Goal: Task Accomplishment & Management: Use online tool/utility

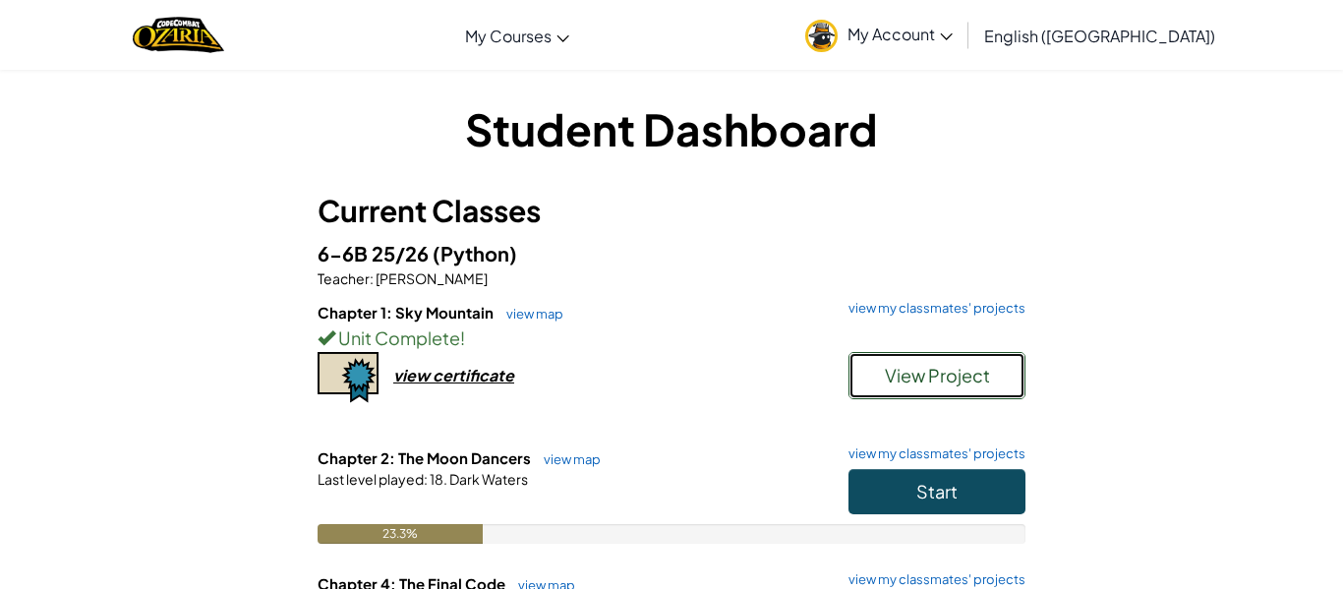
click at [907, 389] on button "View Project" at bounding box center [937, 375] width 177 height 47
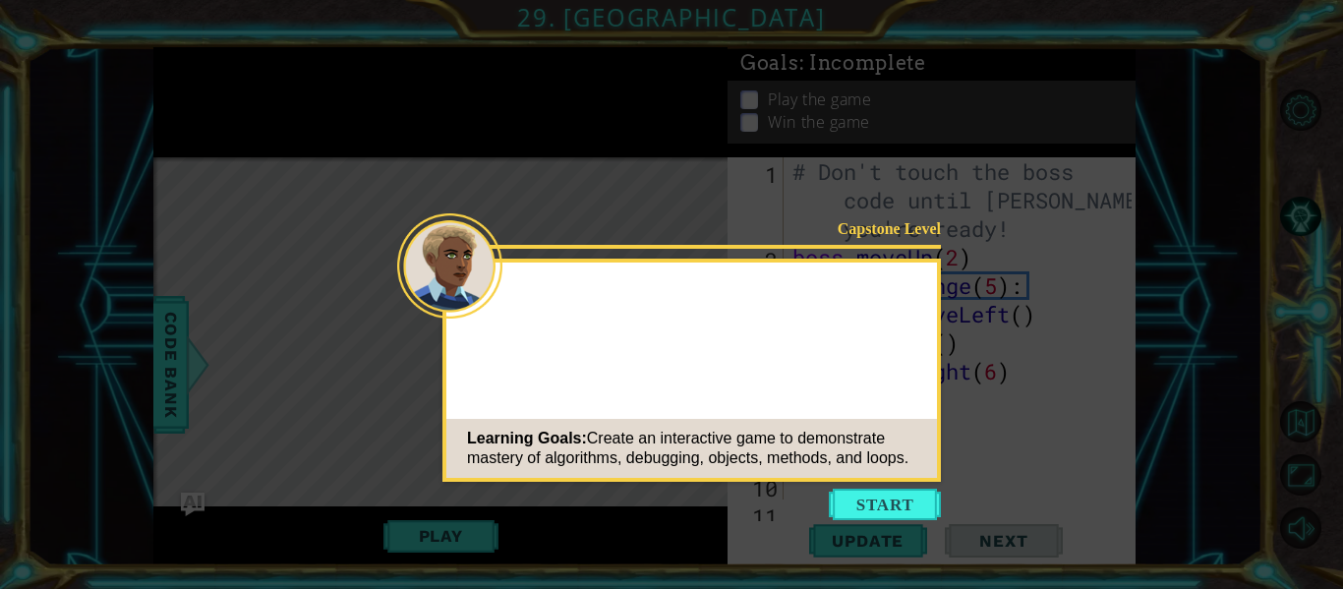
click at [880, 512] on button "Start" at bounding box center [885, 504] width 112 height 31
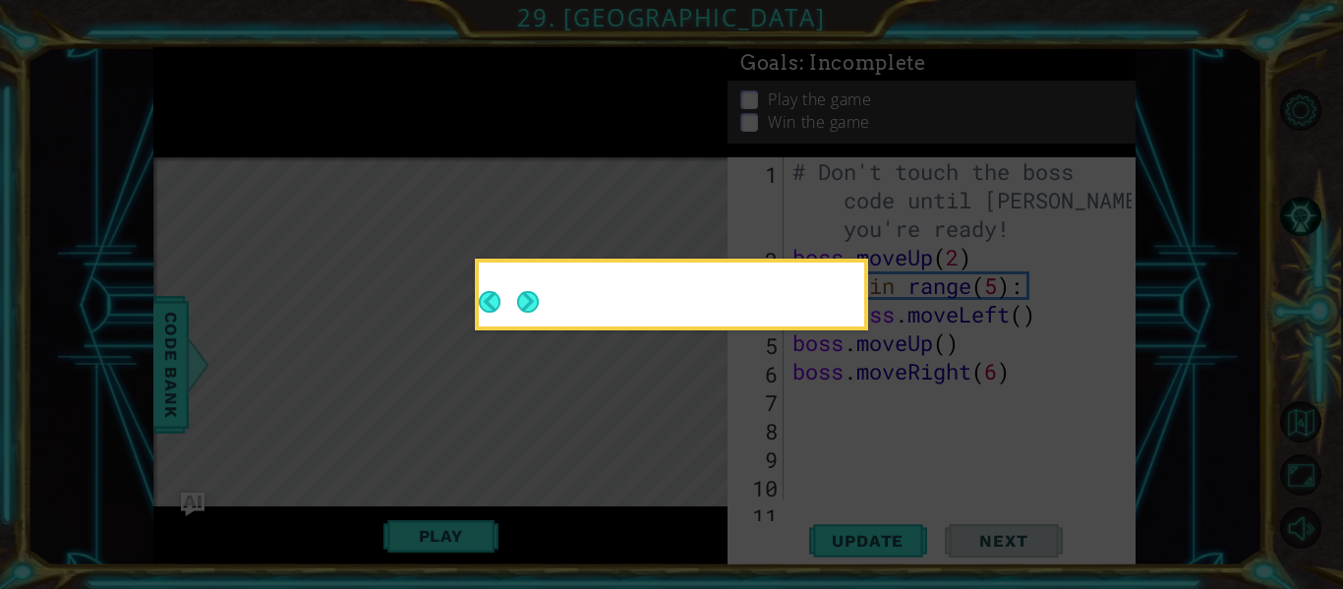
click at [531, 303] on button "Next" at bounding box center [528, 302] width 22 height 22
click at [529, 305] on icon at bounding box center [671, 294] width 1343 height 589
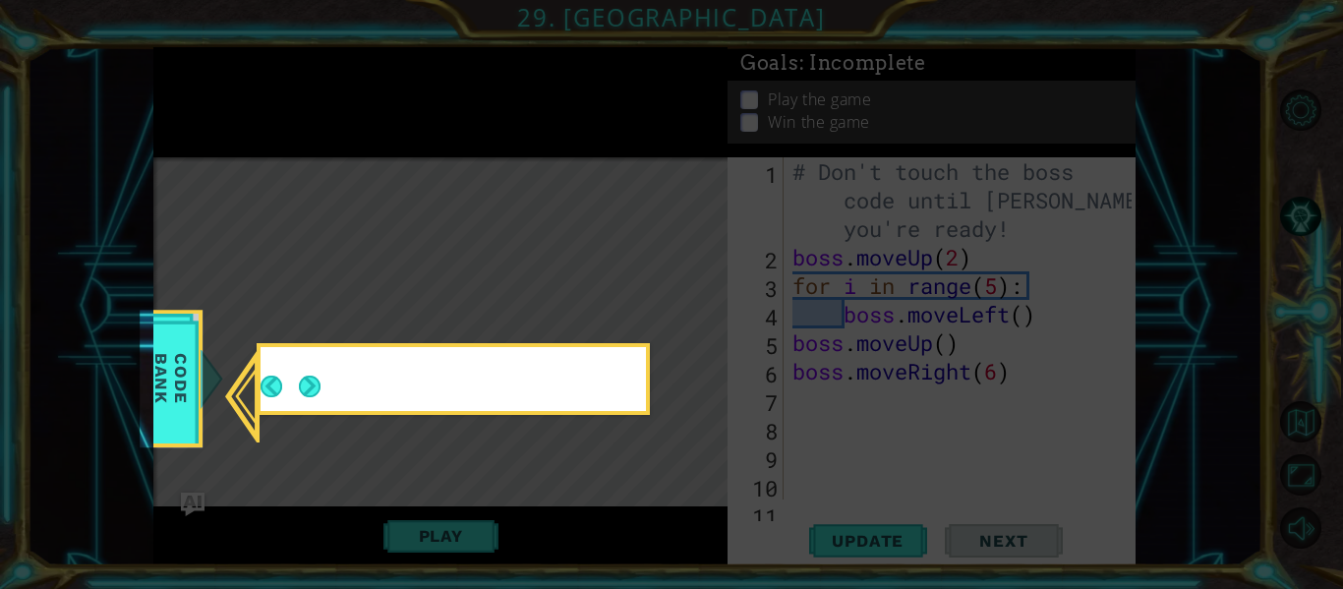
click at [529, 305] on icon at bounding box center [671, 294] width 1343 height 589
click at [313, 383] on button "Next" at bounding box center [310, 387] width 22 height 22
click at [313, 383] on icon at bounding box center [671, 294] width 1343 height 589
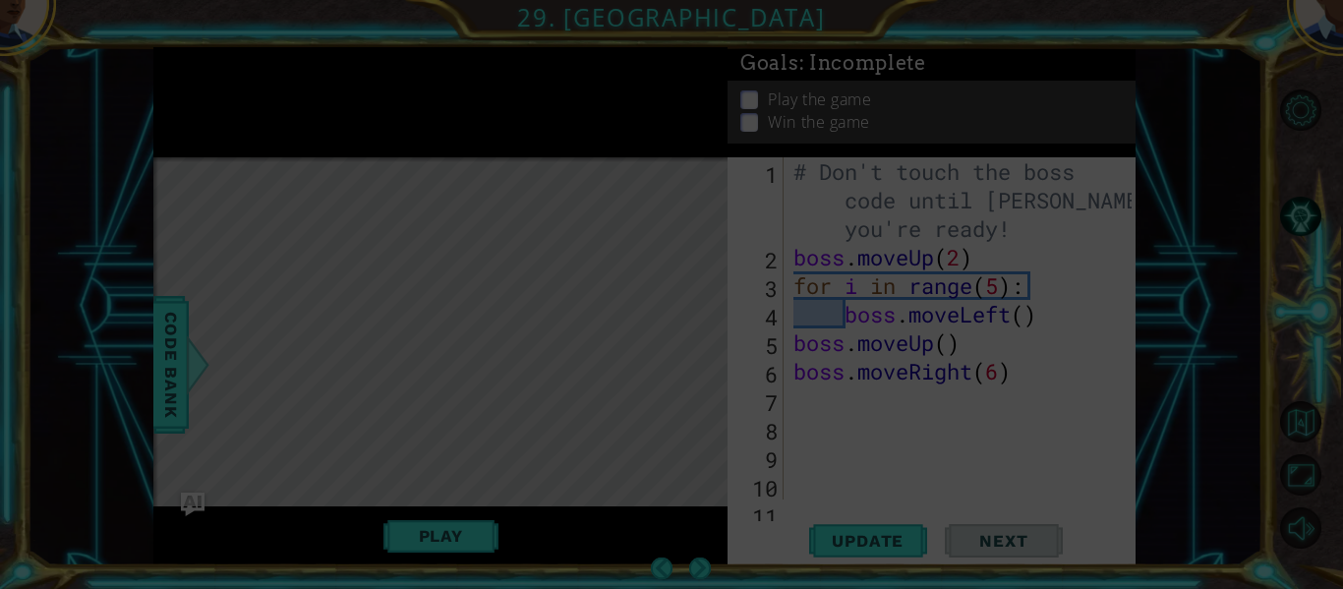
click at [313, 383] on icon at bounding box center [671, 294] width 1343 height 589
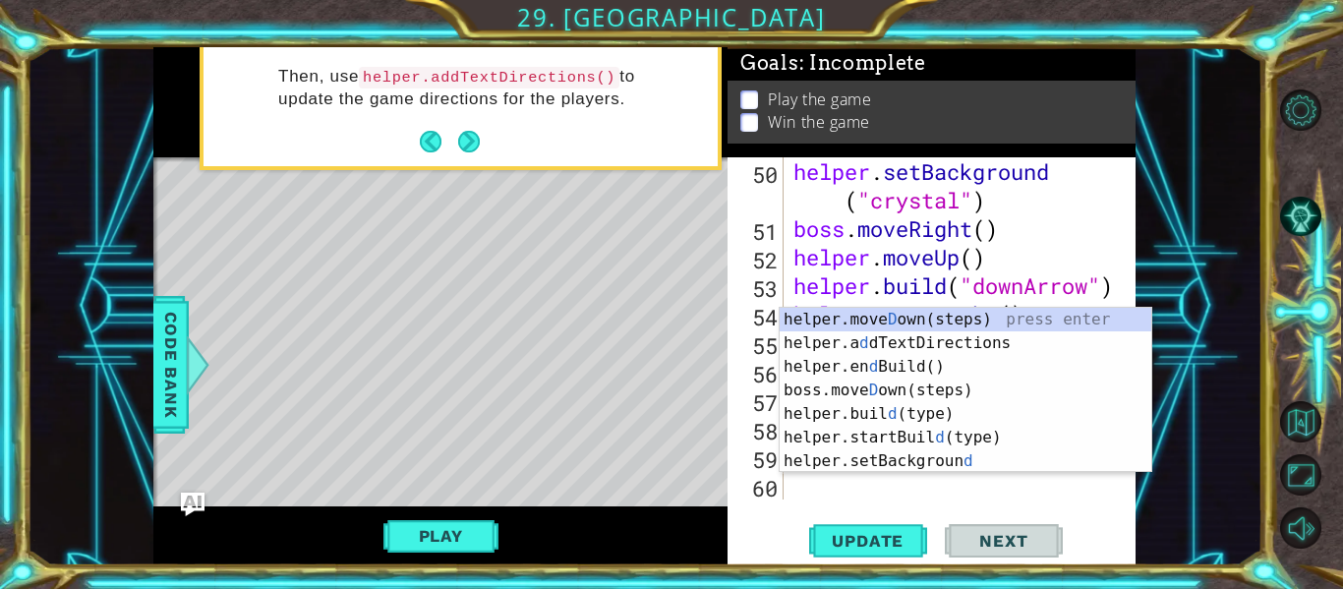
scroll to position [1626, 0]
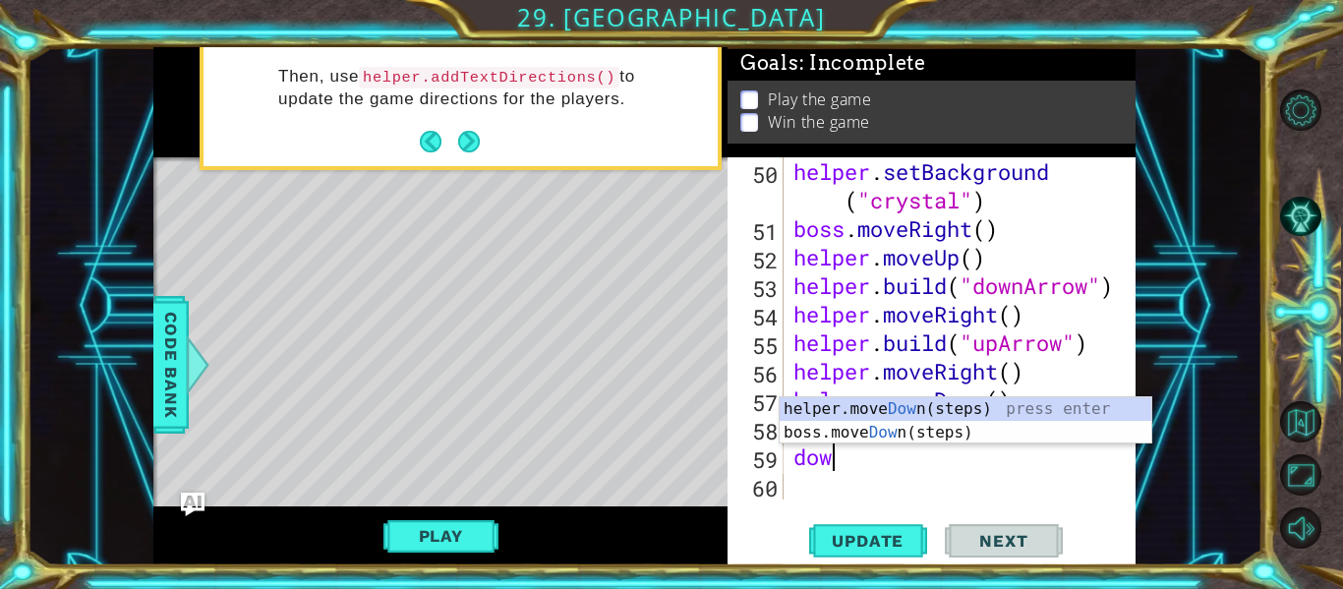
type textarea "down"
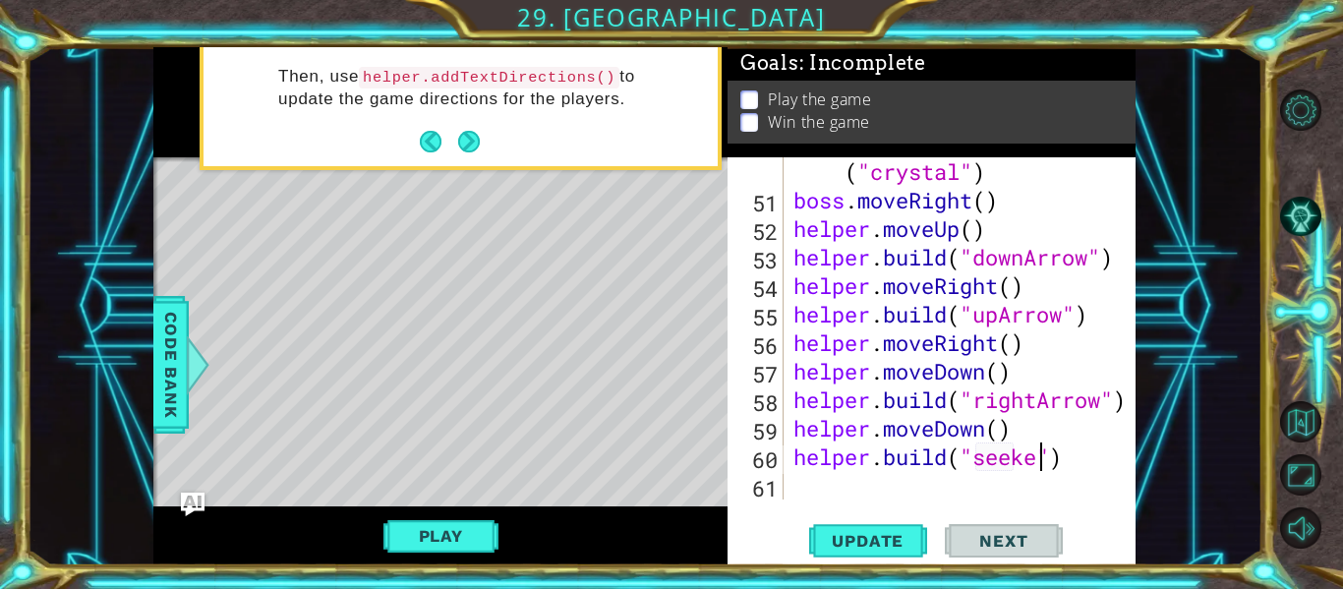
scroll to position [0, 12]
type textarea "[DOMAIN_NAME]("seeker")"
click at [859, 545] on span "Update" at bounding box center [867, 541] width 111 height 20
click at [487, 534] on button "Play" at bounding box center [441, 535] width 115 height 37
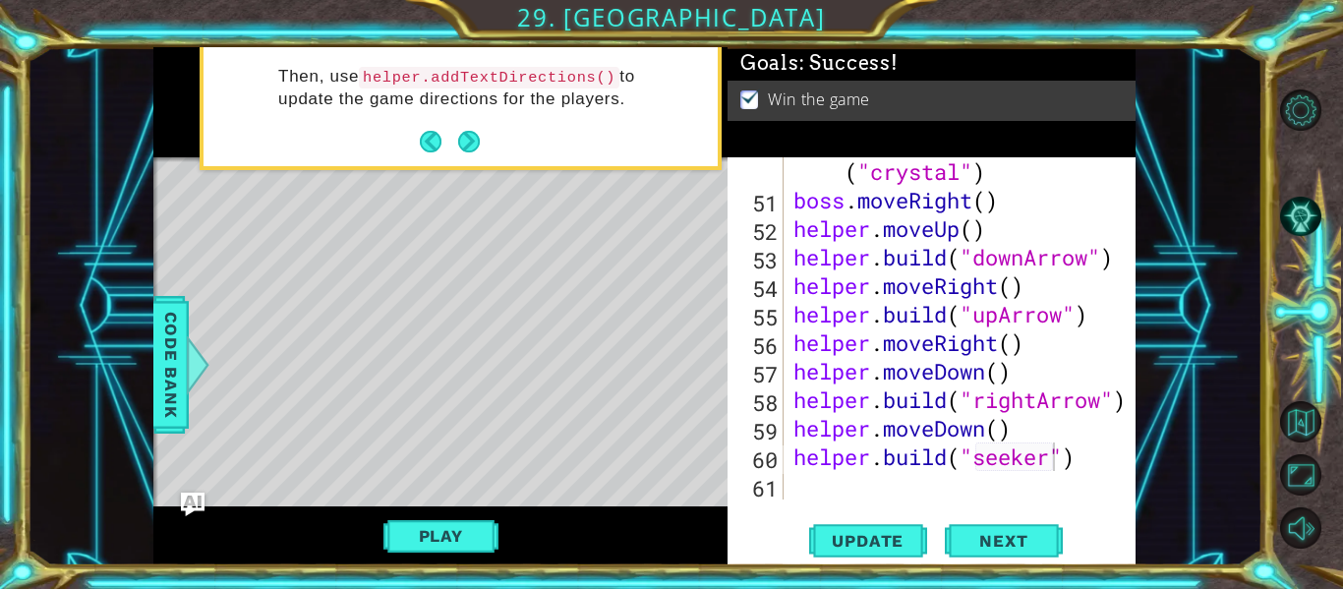
click at [857, 486] on div "helper . setBackground ( "crystal" ) boss . moveRight ( ) helper . moveUp ( ) h…" at bounding box center [966, 343] width 352 height 428
click at [856, 544] on span "Update" at bounding box center [867, 541] width 111 height 20
click at [399, 535] on button "Play" at bounding box center [441, 535] width 115 height 37
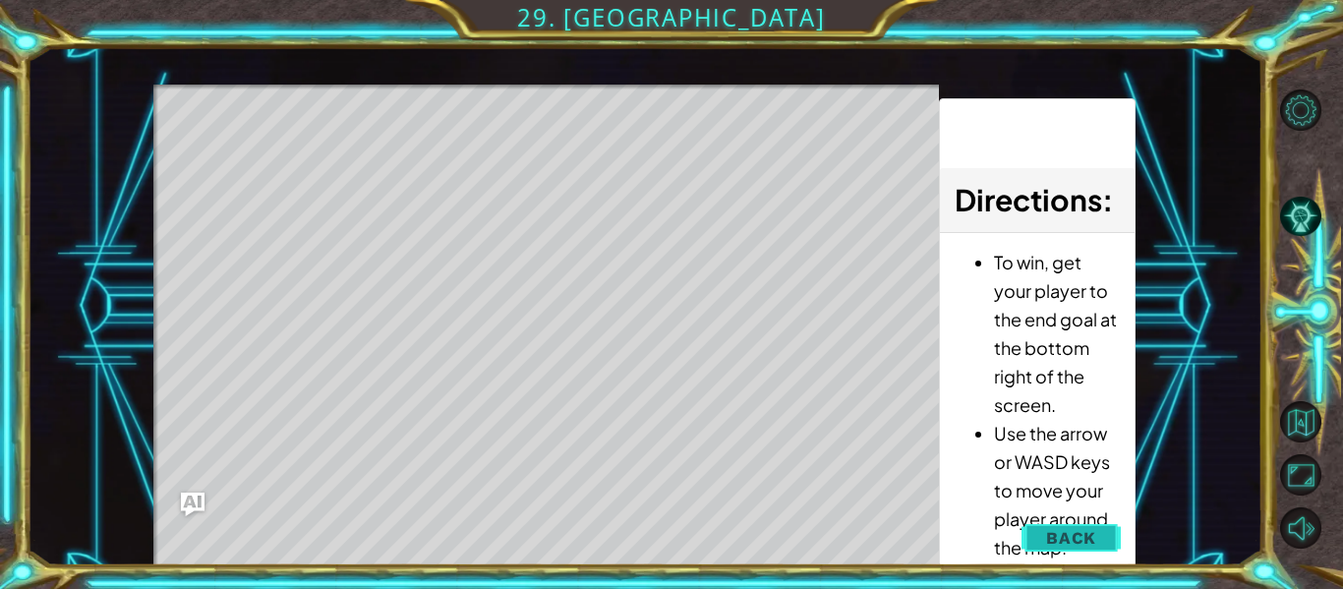
click at [1068, 539] on span "Back" at bounding box center [1071, 538] width 50 height 20
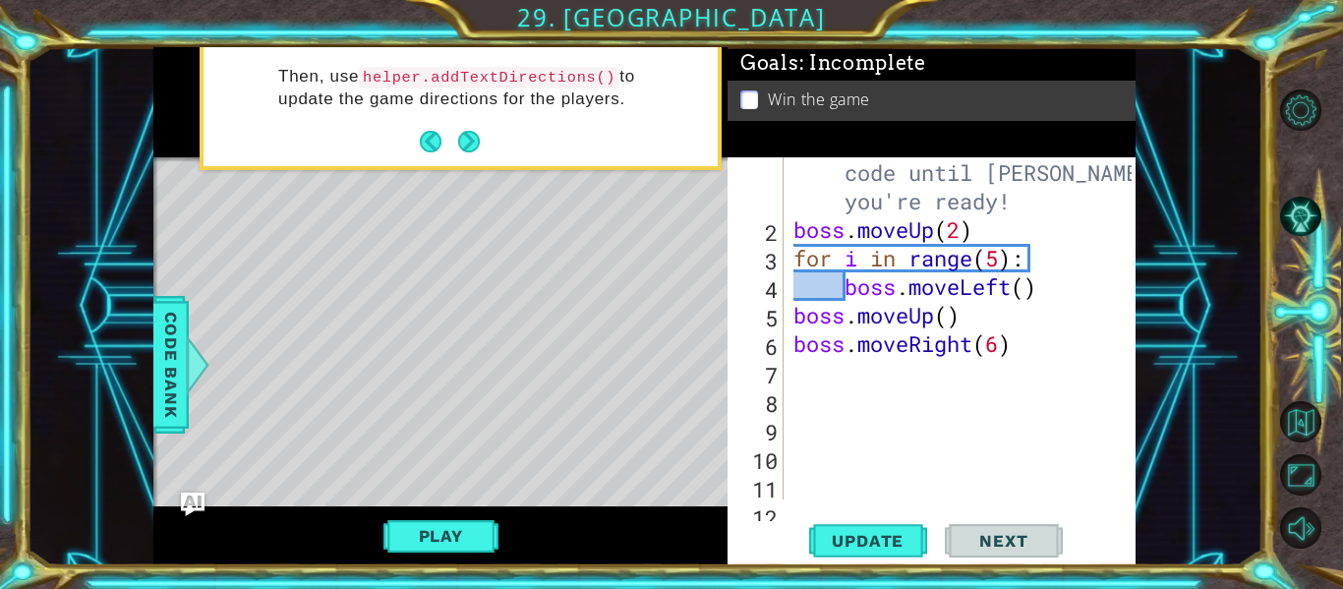
scroll to position [29, 0]
click at [1030, 353] on div "# Don't touch the boss code until [PERSON_NAME] says you're ready! boss . moveU…" at bounding box center [966, 358] width 352 height 456
type textarea "boss.moveRight(6)"
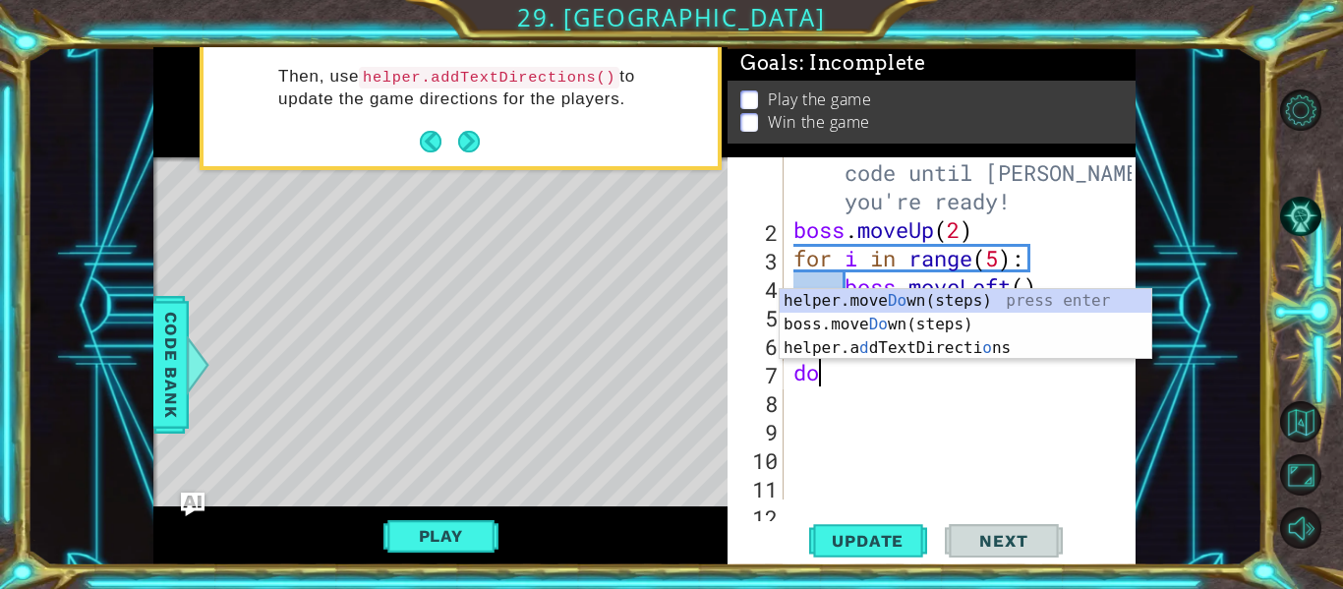
type textarea "d"
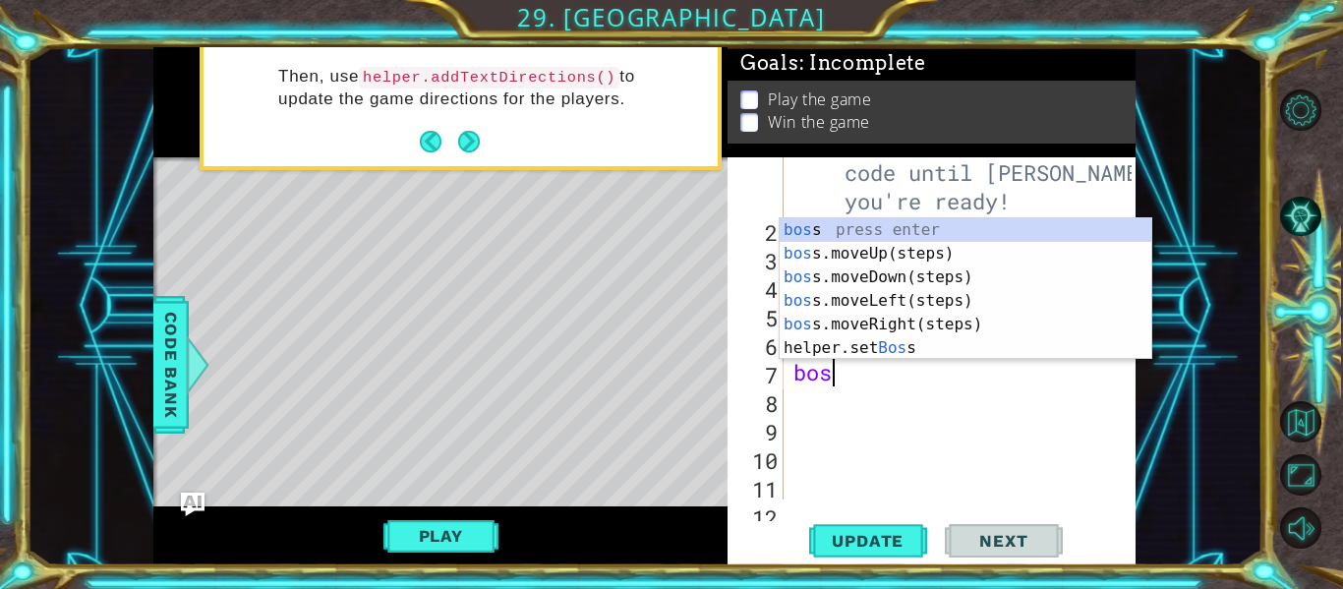
scroll to position [0, 1]
type textarea "boss"
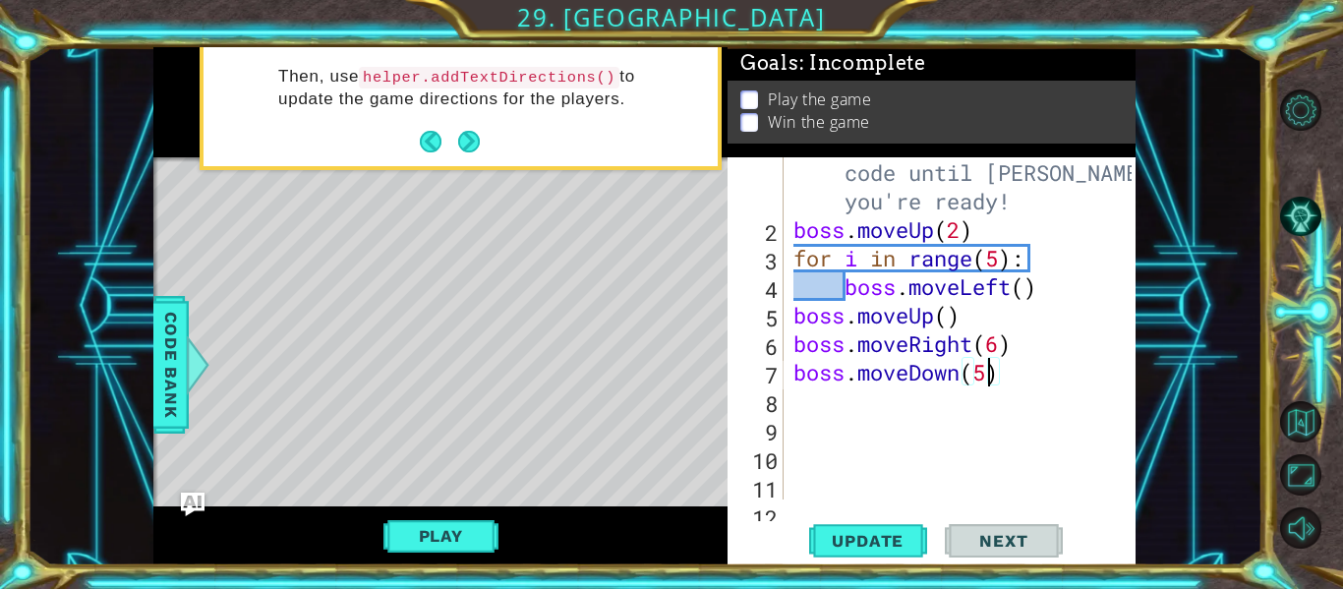
scroll to position [0, 9]
click at [842, 544] on span "Update" at bounding box center [867, 541] width 111 height 20
click at [434, 528] on button "Play" at bounding box center [441, 535] width 115 height 37
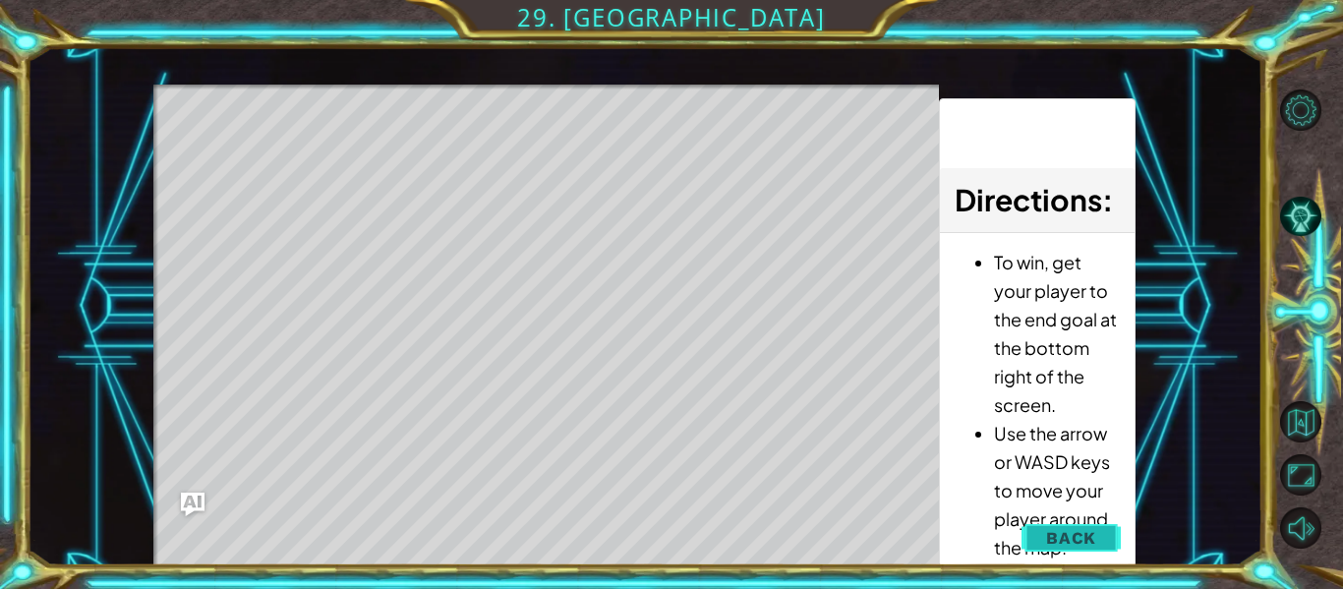
click at [1068, 533] on span "Back" at bounding box center [1071, 538] width 50 height 20
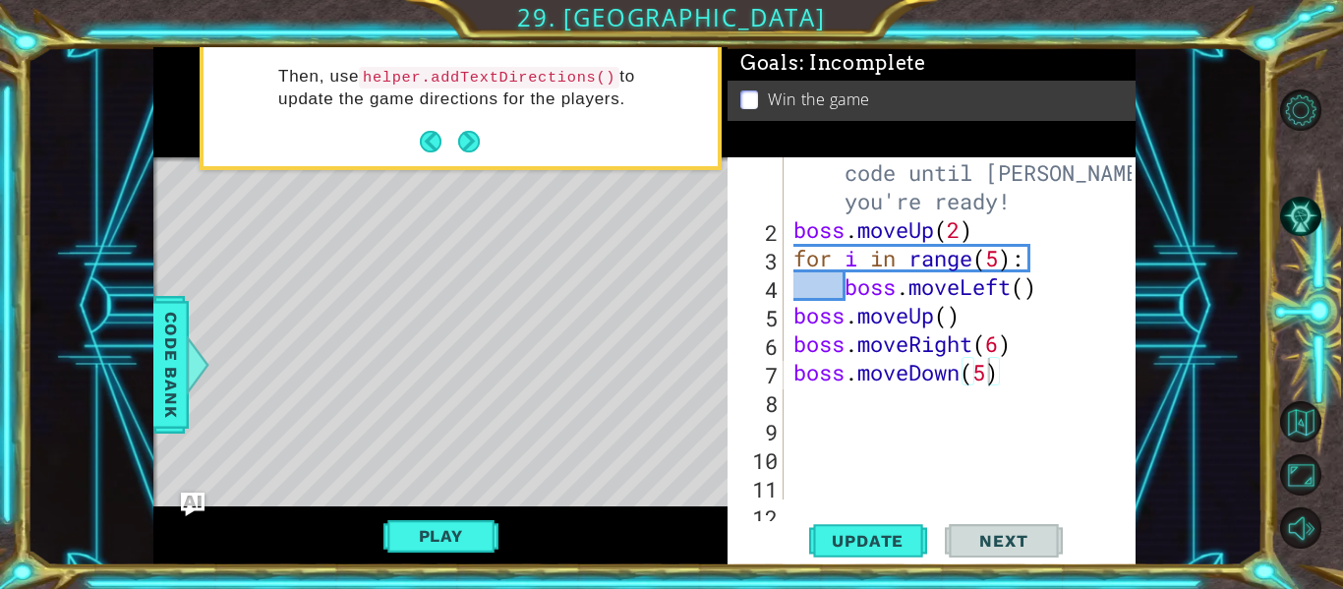
click at [1024, 373] on div "# Don't touch the boss code until [PERSON_NAME] says you're ready! boss . moveU…" at bounding box center [966, 358] width 352 height 456
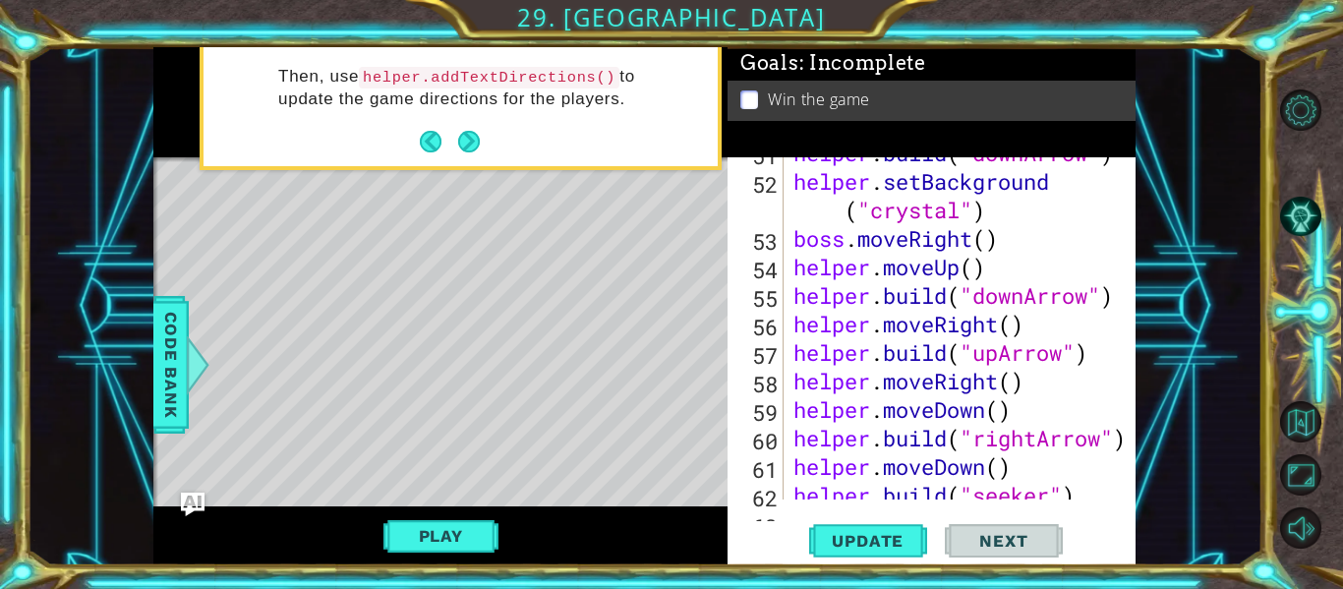
scroll to position [1711, 0]
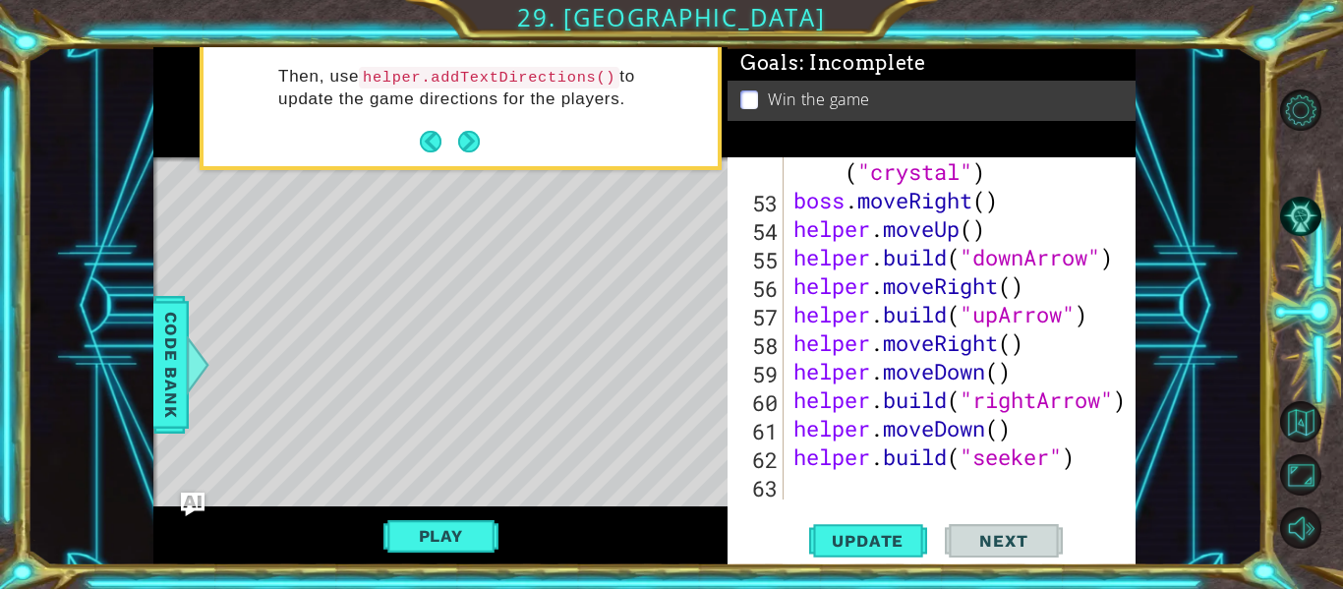
click at [1090, 458] on div "helper . setBackground ( "crystal" ) boss . moveRight ( ) helper . moveUp ( ) h…" at bounding box center [966, 343] width 352 height 428
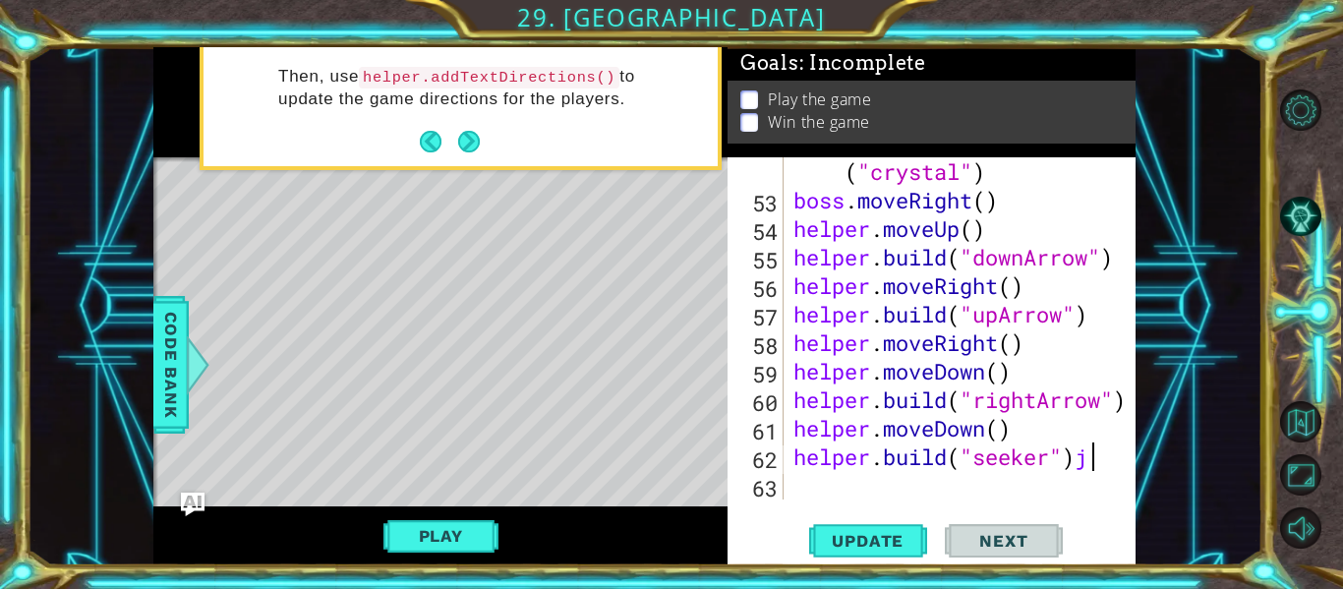
type textarea "[DOMAIN_NAME]("seeker")"
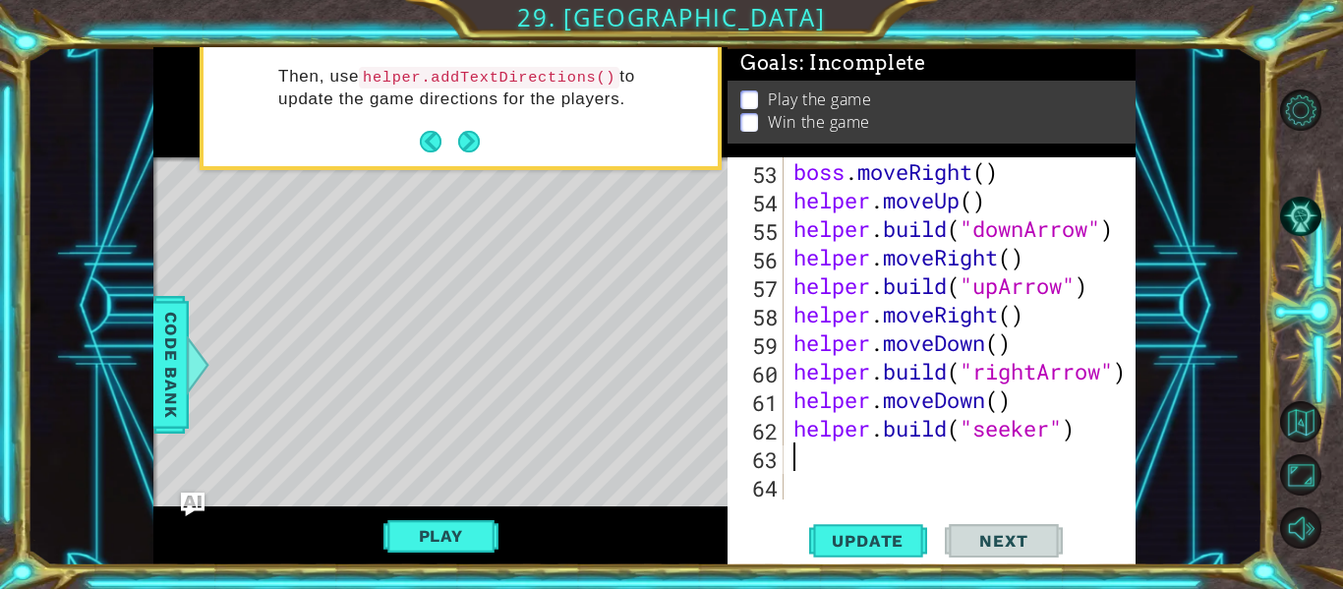
scroll to position [1740, 0]
click at [846, 534] on span "Update" at bounding box center [867, 541] width 111 height 20
type textarea "j"
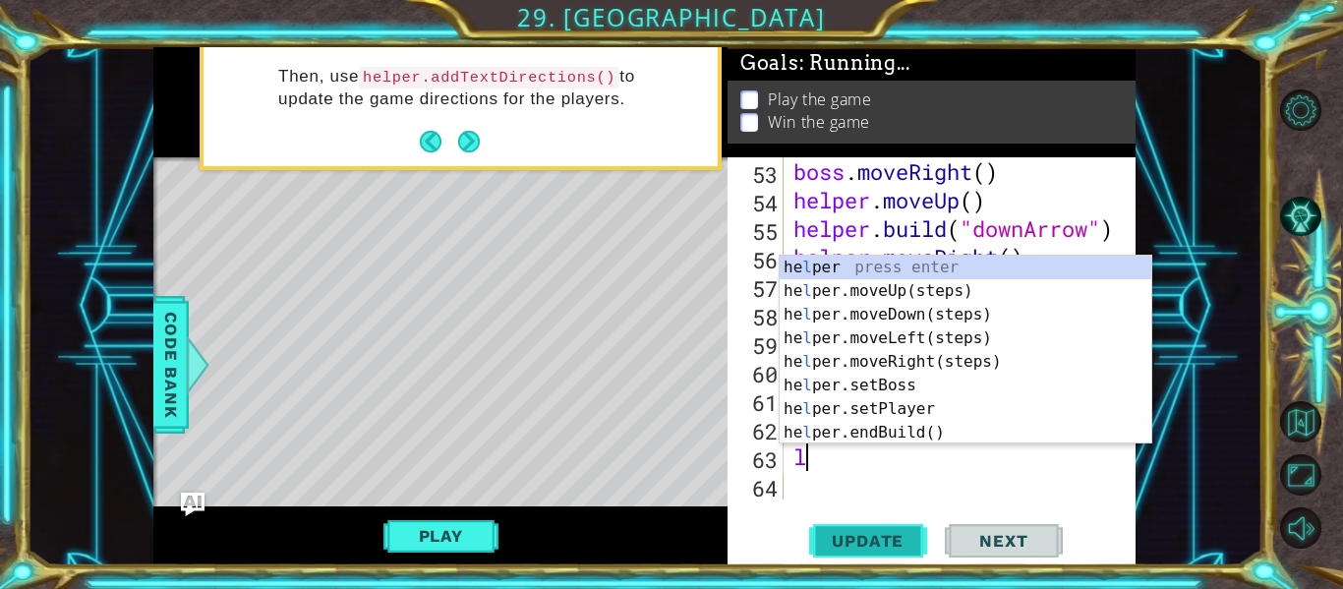
type textarea "l"
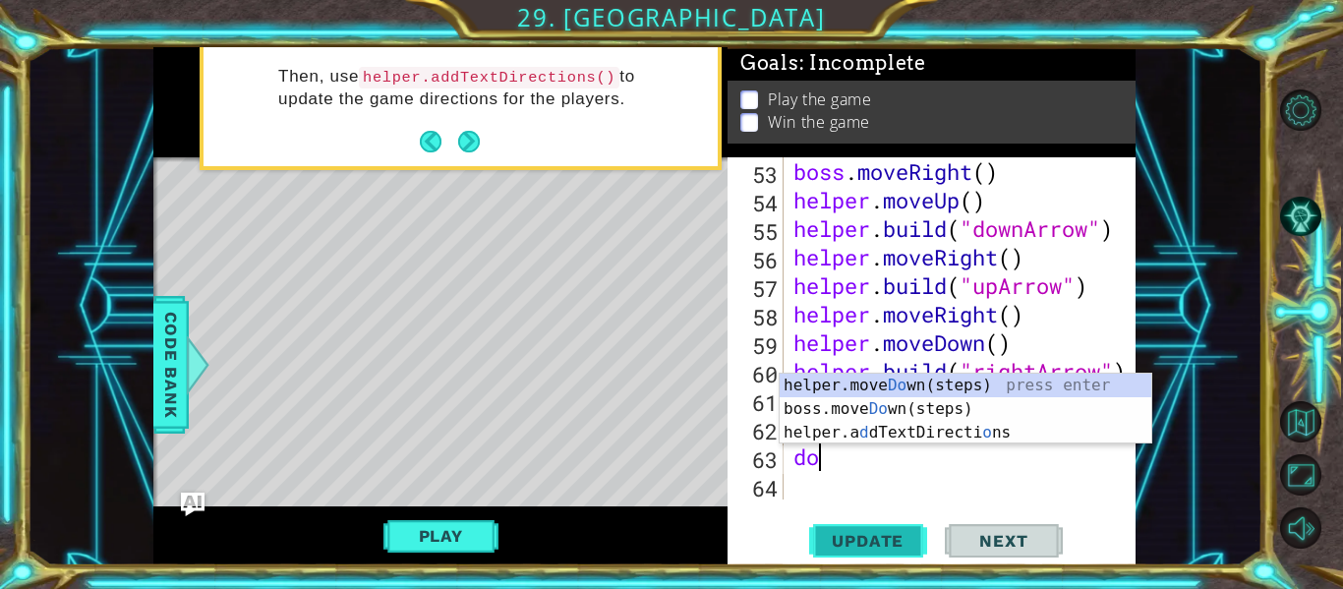
type textarea "dow"
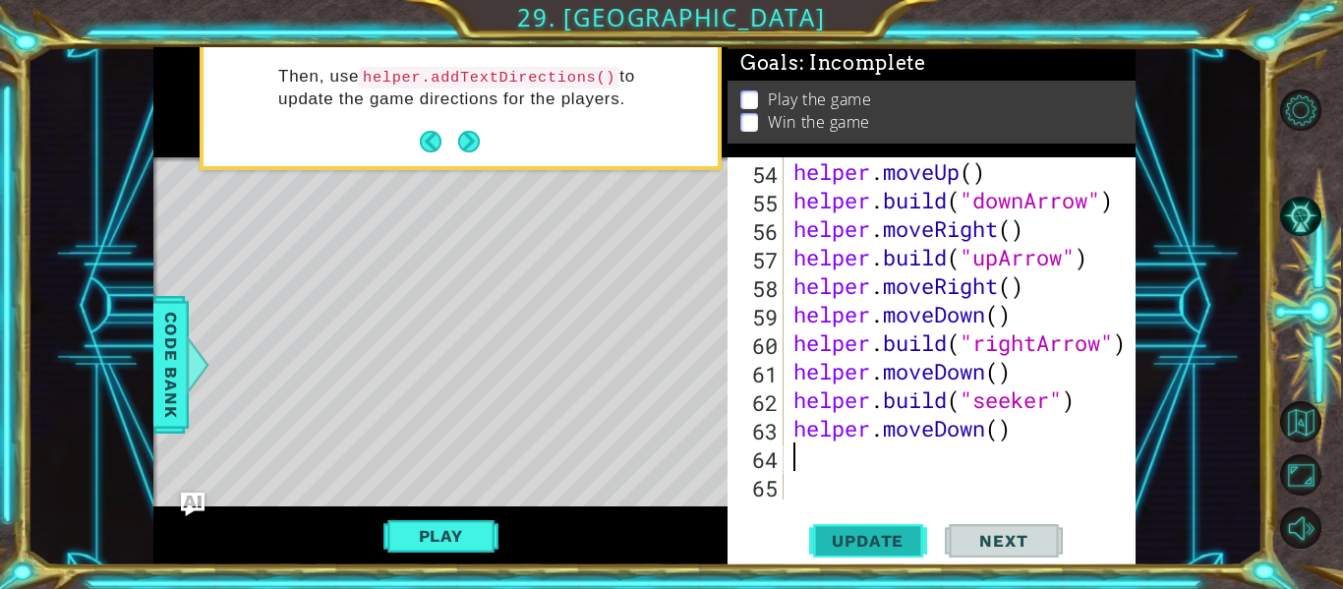
scroll to position [1768, 0]
type textarea "helper.moveDown(3)"
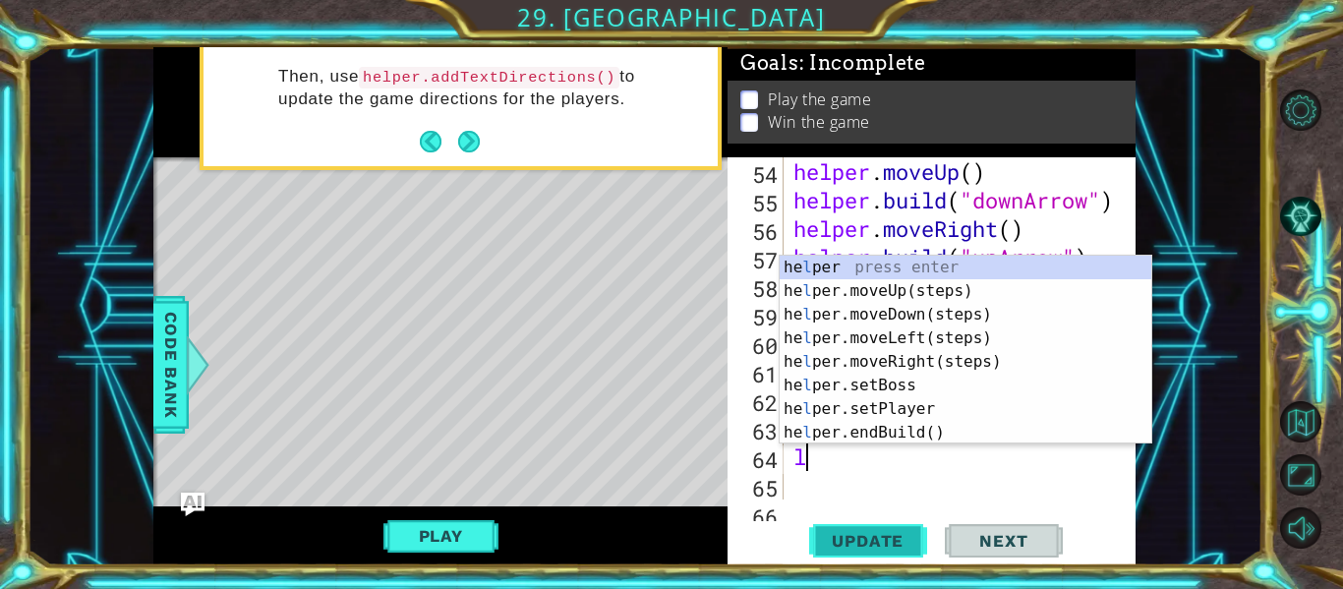
type textarea "le"
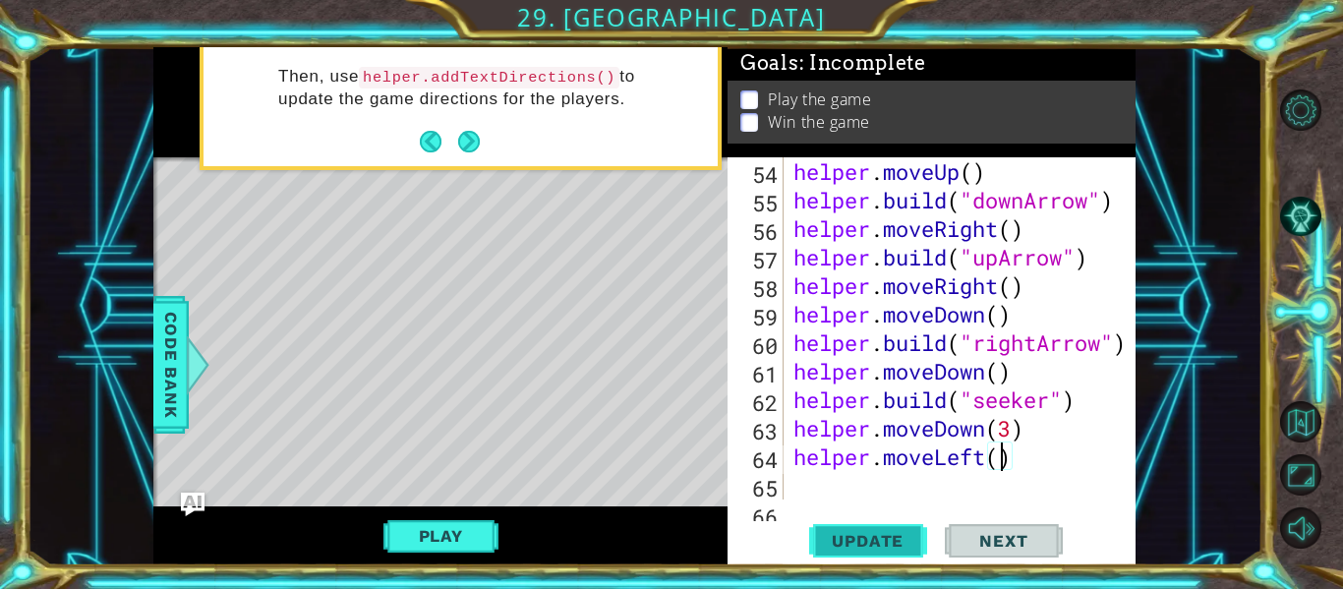
type textarea "helper.moveLeft(6)"
type textarea "[DOMAIN_NAME]("switchBlock")"
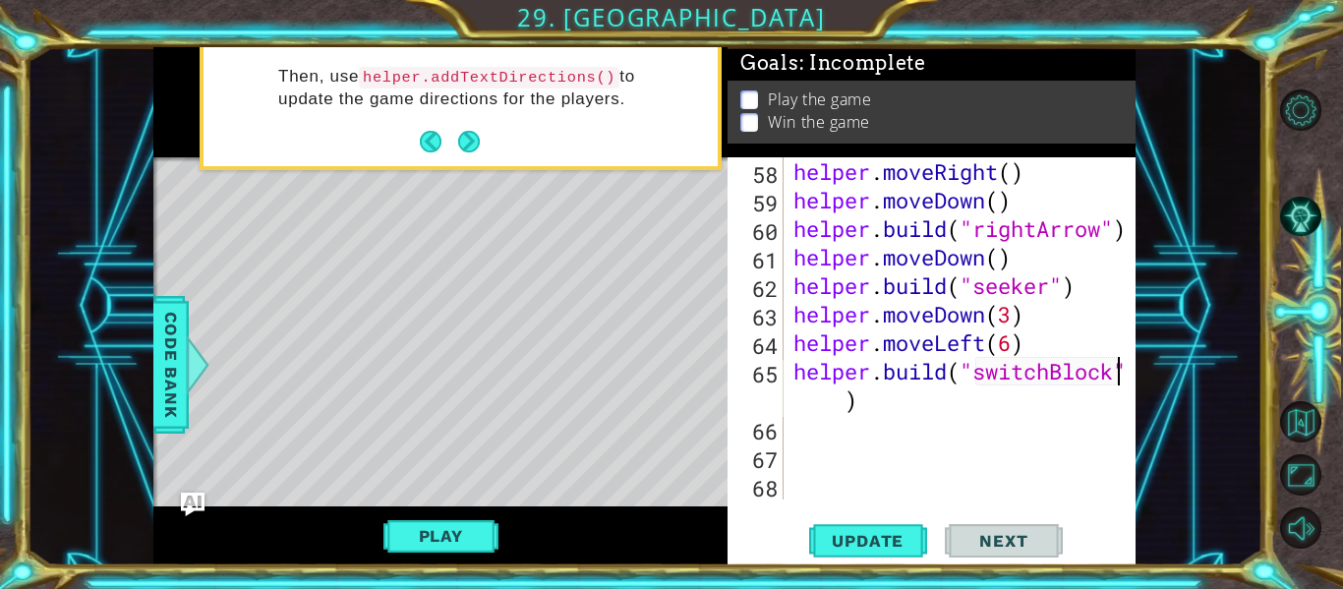
scroll to position [1882, 0]
click at [885, 496] on div "helper . moveRight ( ) helper . moveDown ( ) helper . build ( "rightArrow" ) he…" at bounding box center [966, 356] width 352 height 399
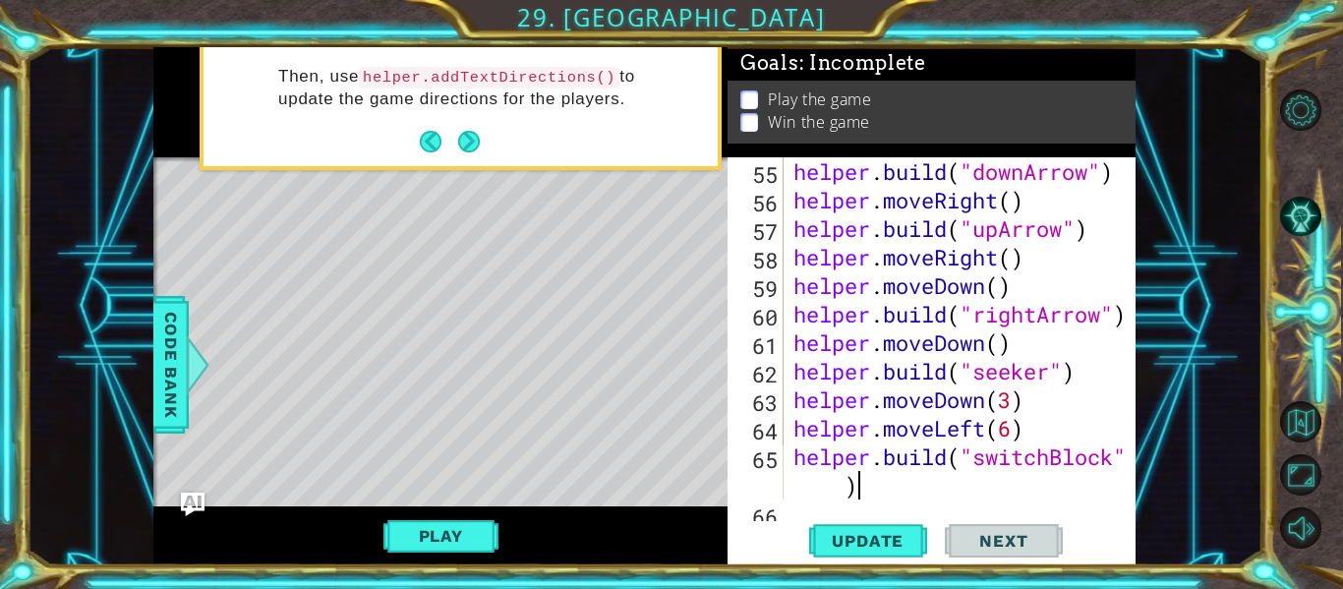
scroll to position [1825, 0]
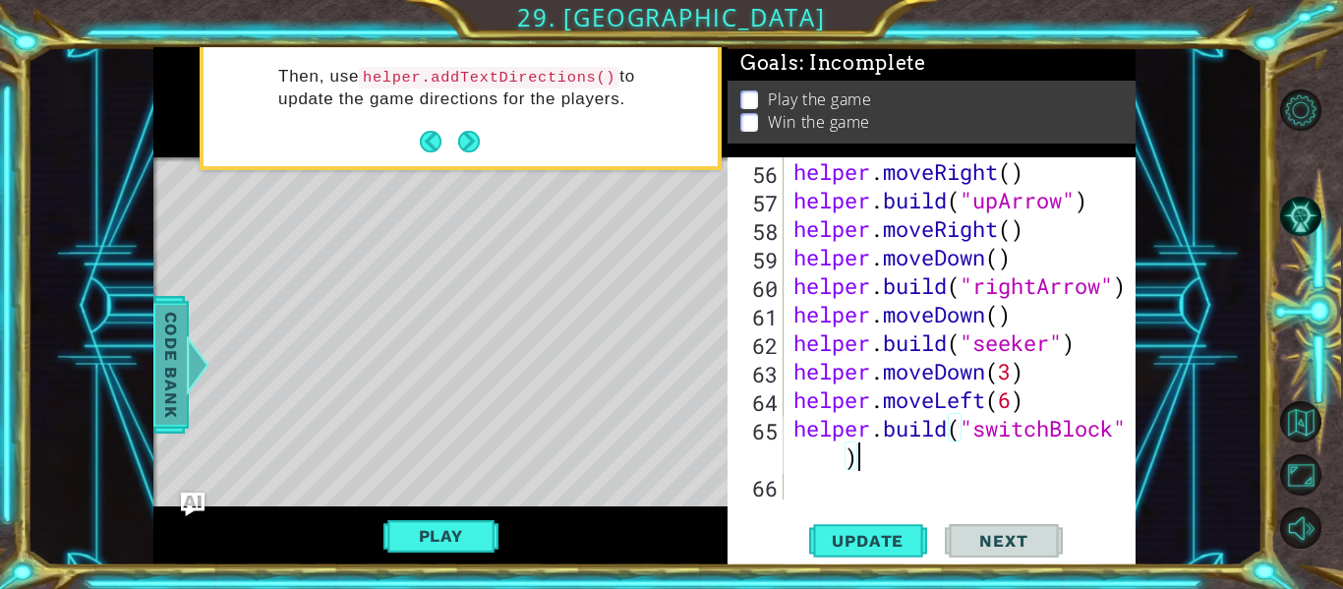
type textarea "[DOMAIN_NAME]("switchBlock")"
click at [155, 356] on span "Code Bank" at bounding box center [170, 365] width 31 height 120
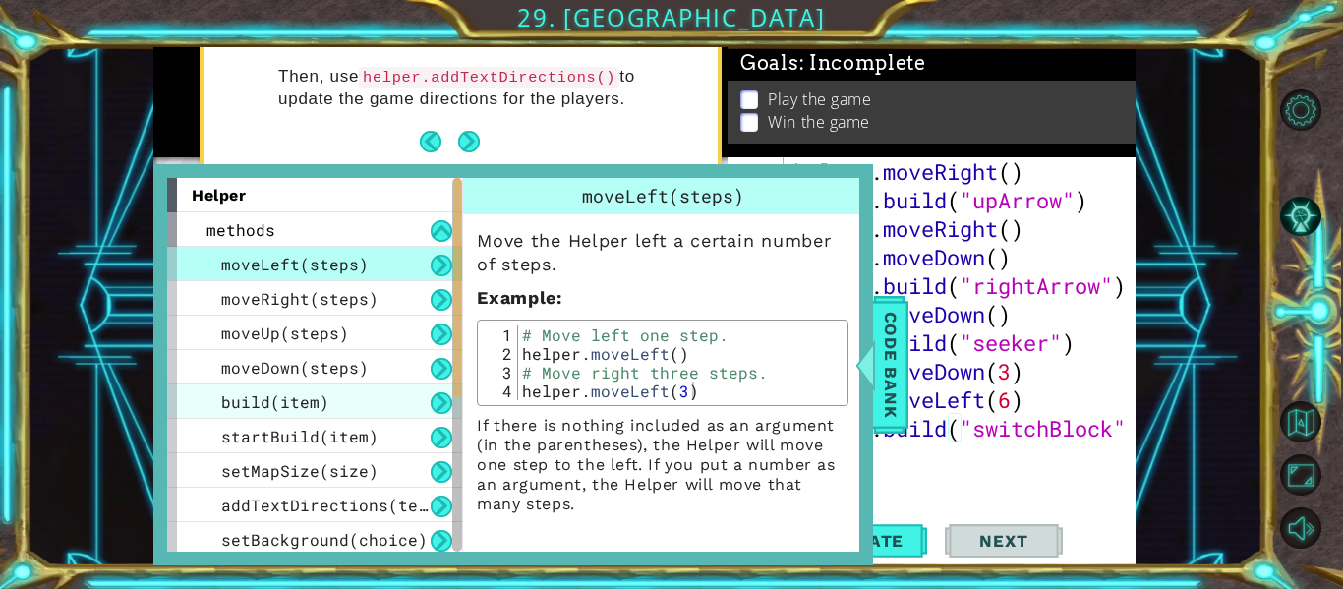
click at [269, 407] on span "build(item)" at bounding box center [275, 401] width 108 height 21
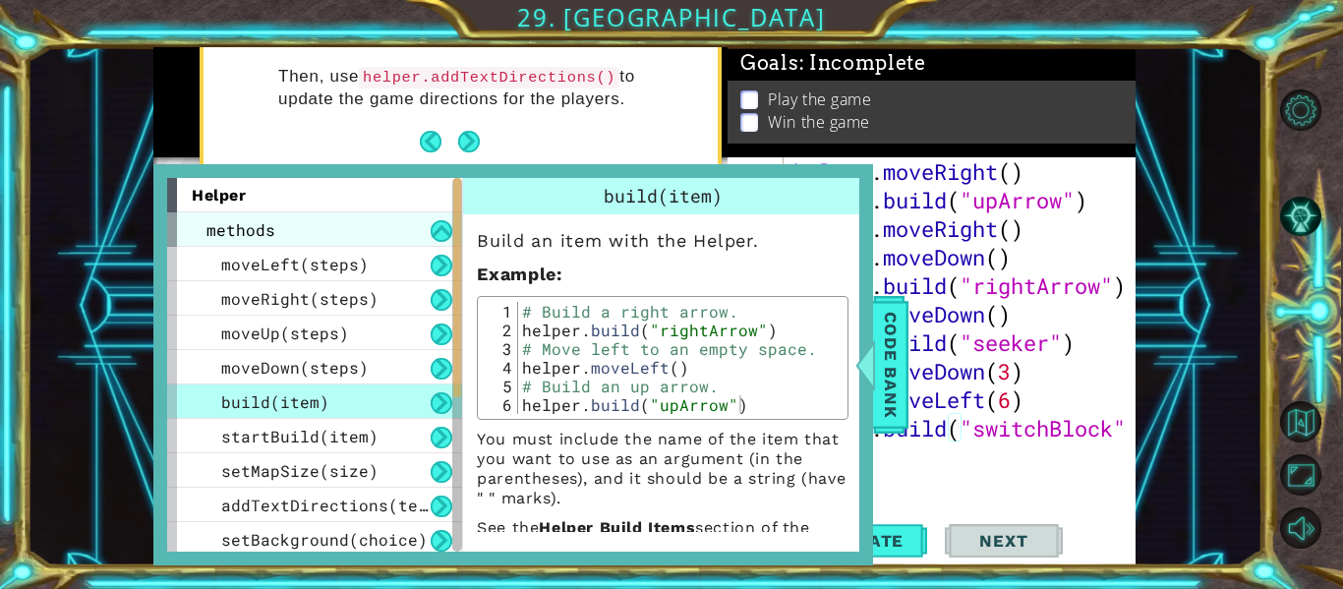
click at [376, 219] on div "methods" at bounding box center [314, 229] width 295 height 34
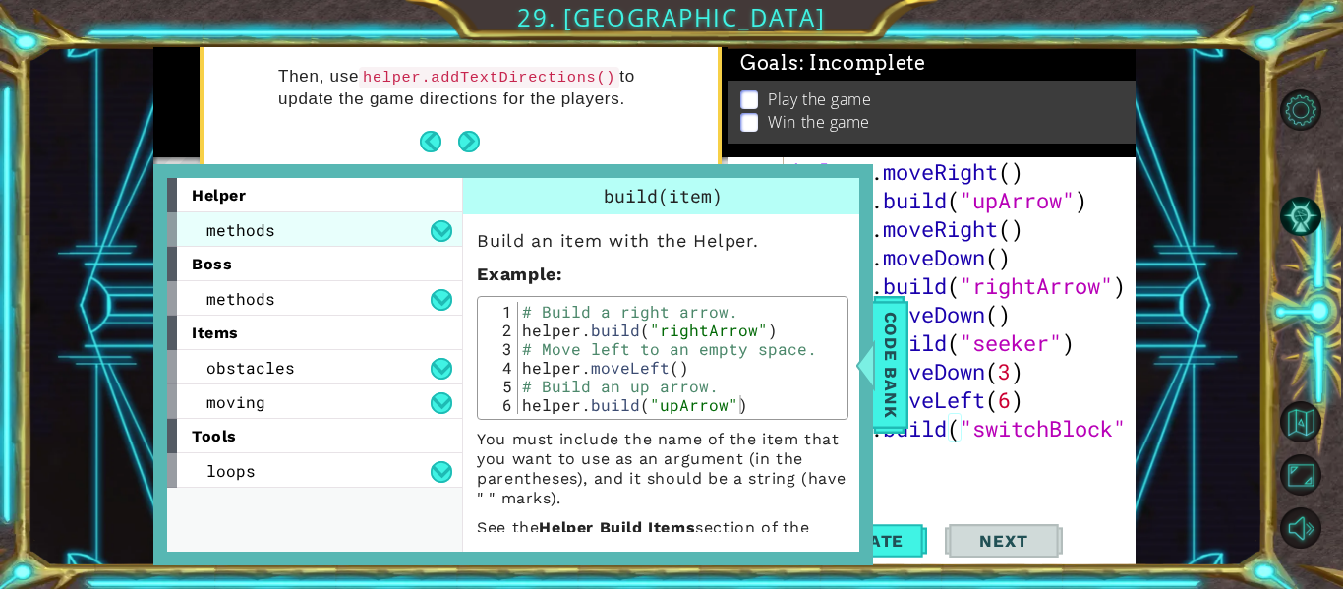
click at [373, 235] on div "methods" at bounding box center [314, 229] width 295 height 34
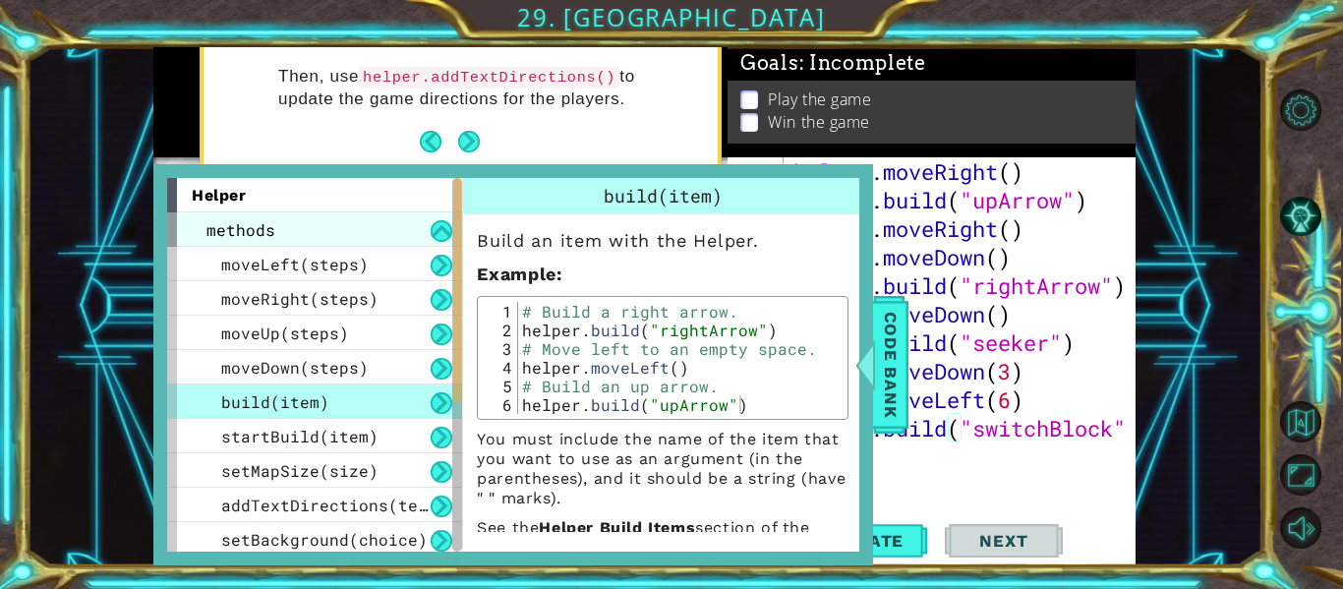
click at [373, 235] on div "methods" at bounding box center [314, 229] width 295 height 34
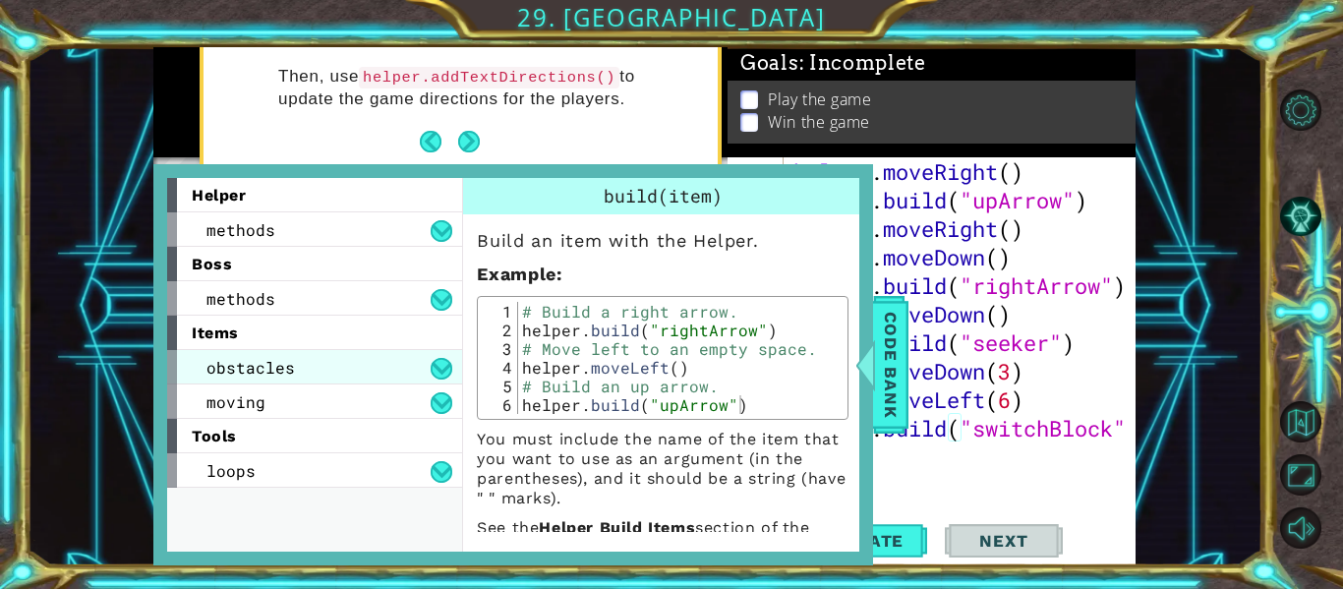
click at [370, 375] on div "obstacles" at bounding box center [314, 367] width 295 height 34
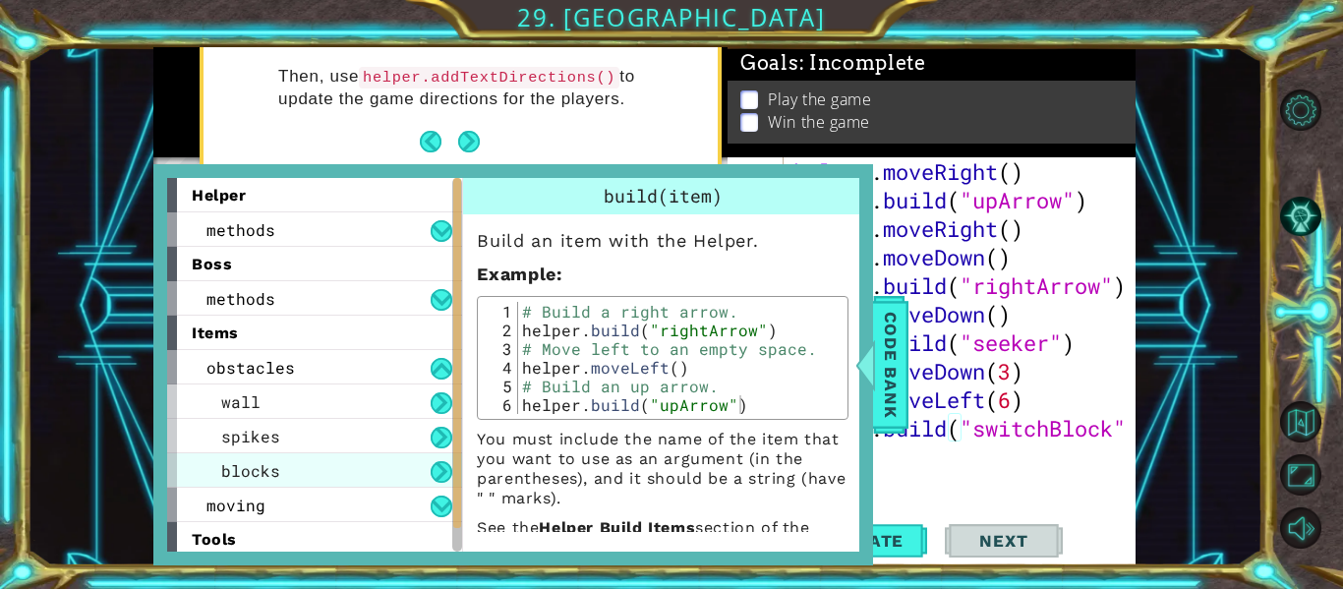
click at [355, 470] on div "blocks" at bounding box center [314, 470] width 295 height 34
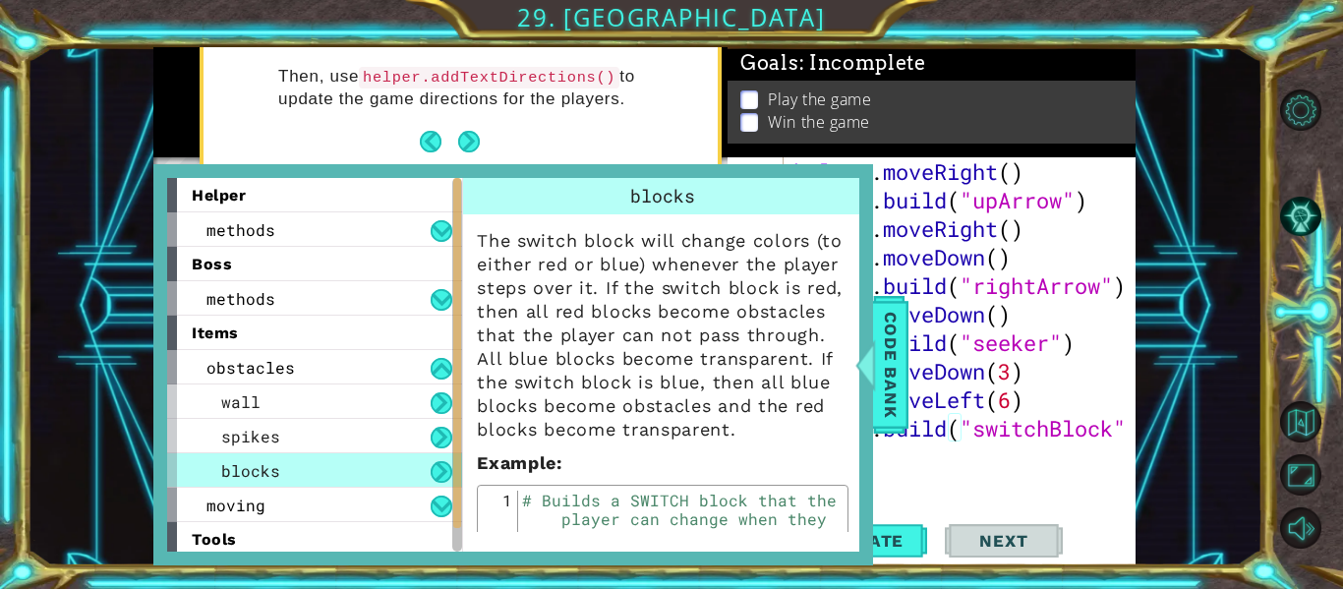
scroll to position [305, 0]
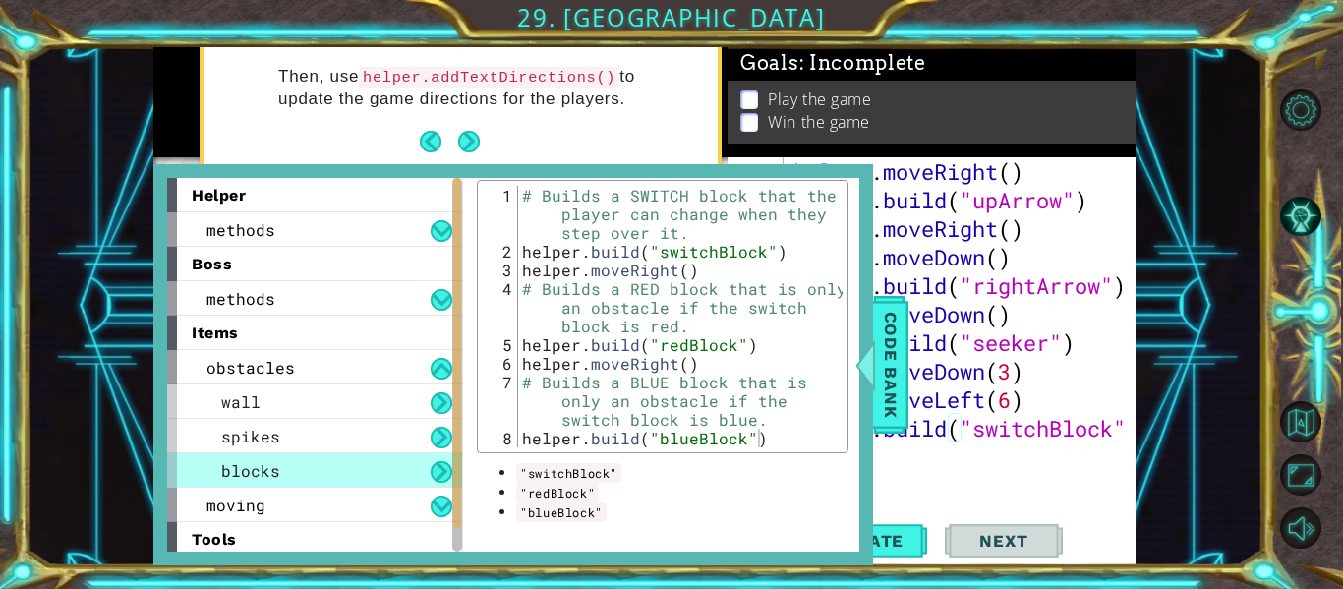
click at [1045, 447] on div "helper . moveRight ( ) helper . build ( "upArrow" ) helper . moveRight ( ) help…" at bounding box center [966, 356] width 352 height 399
click at [892, 369] on span "Code Bank" at bounding box center [890, 365] width 31 height 120
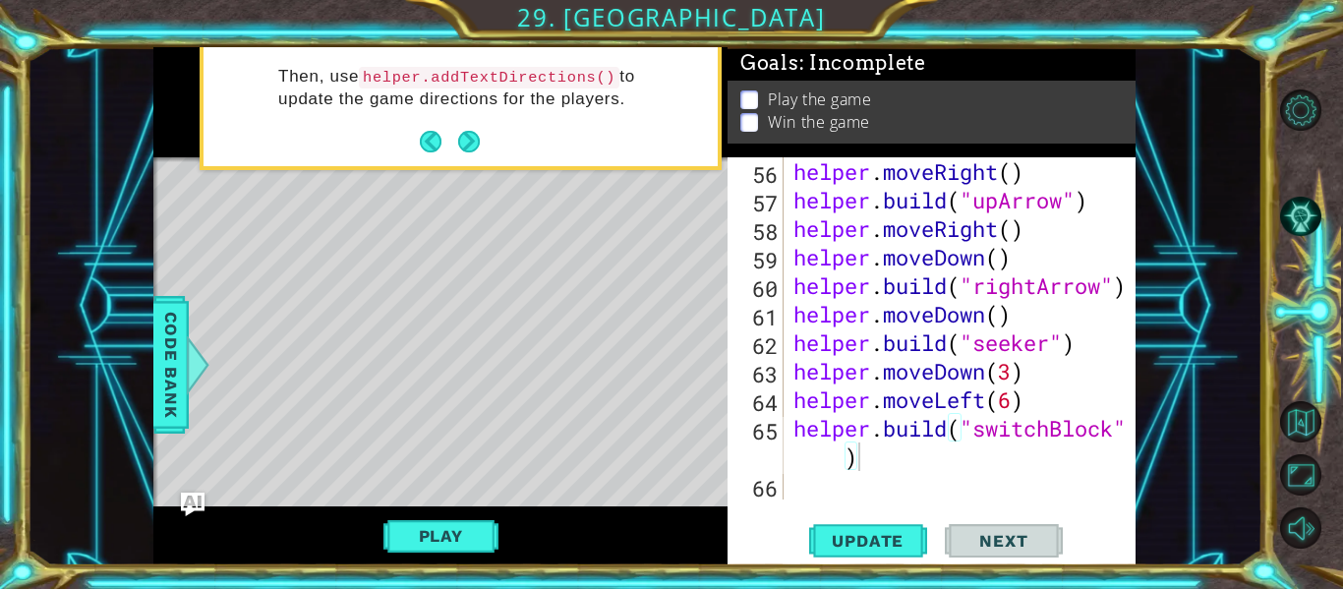
click at [924, 470] on div "helper . moveRight ( ) helper . build ( "upArrow" ) helper . moveRight ( ) help…" at bounding box center [966, 356] width 352 height 399
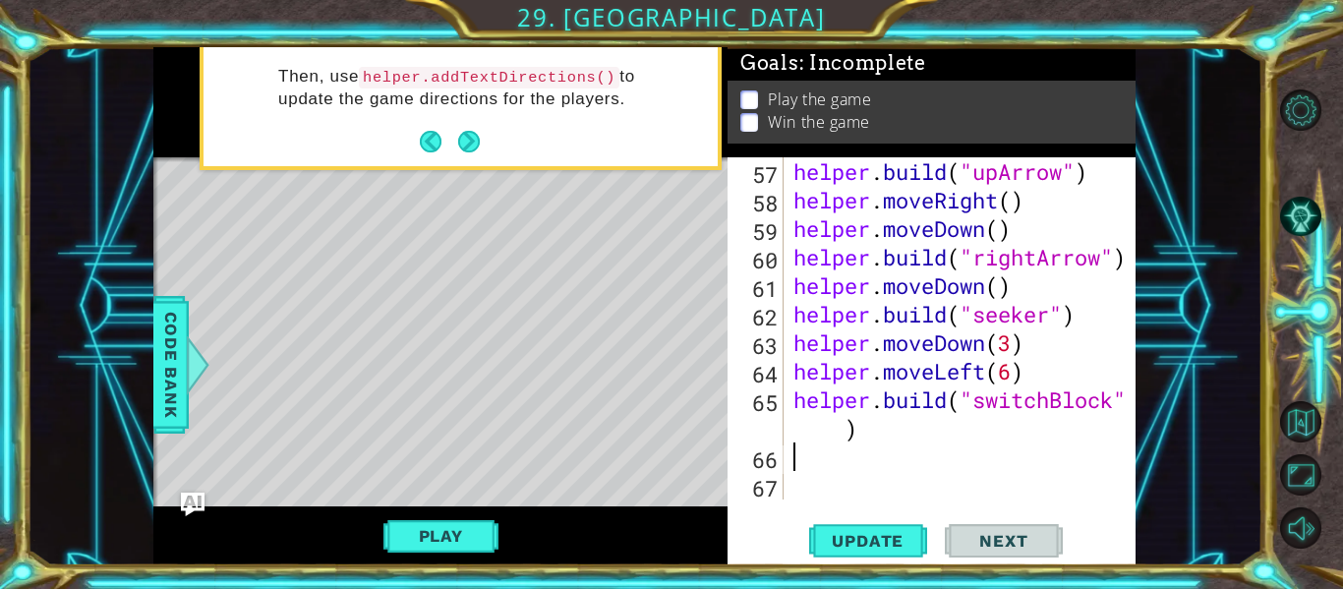
scroll to position [1854, 0]
type textarea "rig"
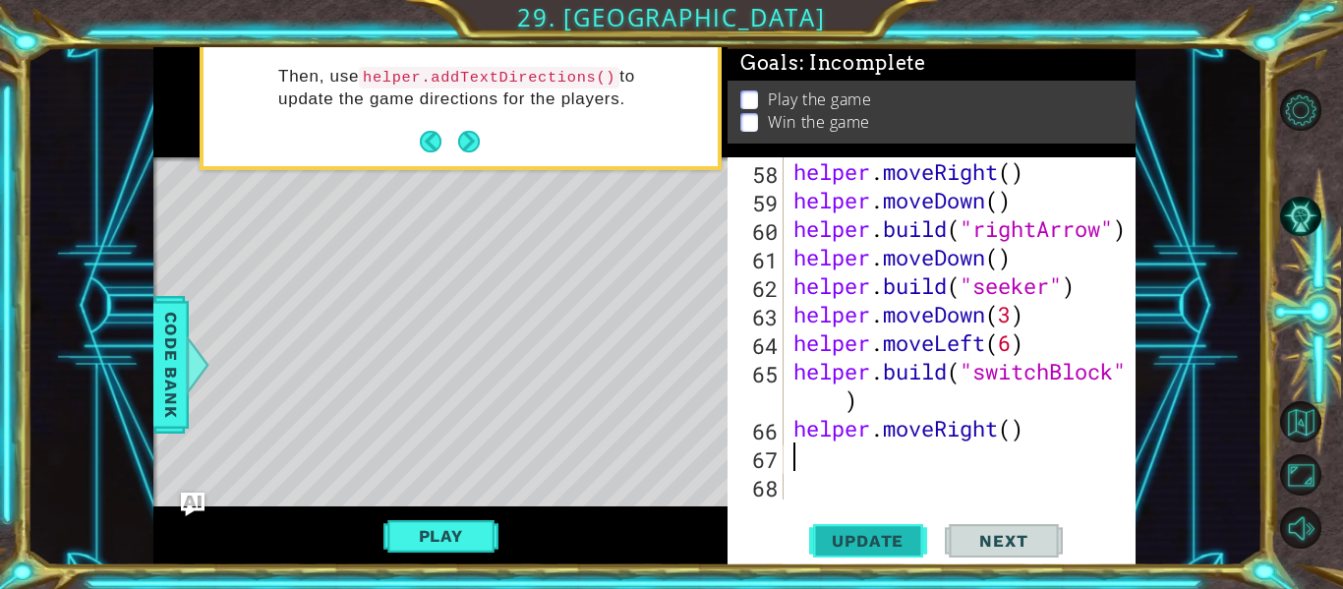
click at [898, 533] on span "Update" at bounding box center [867, 541] width 111 height 20
click at [881, 532] on span "Update" at bounding box center [867, 541] width 111 height 20
click at [1014, 436] on div "helper . moveRight ( ) helper . moveDown ( ) helper . build ( "rightArrow" ) he…" at bounding box center [966, 356] width 352 height 399
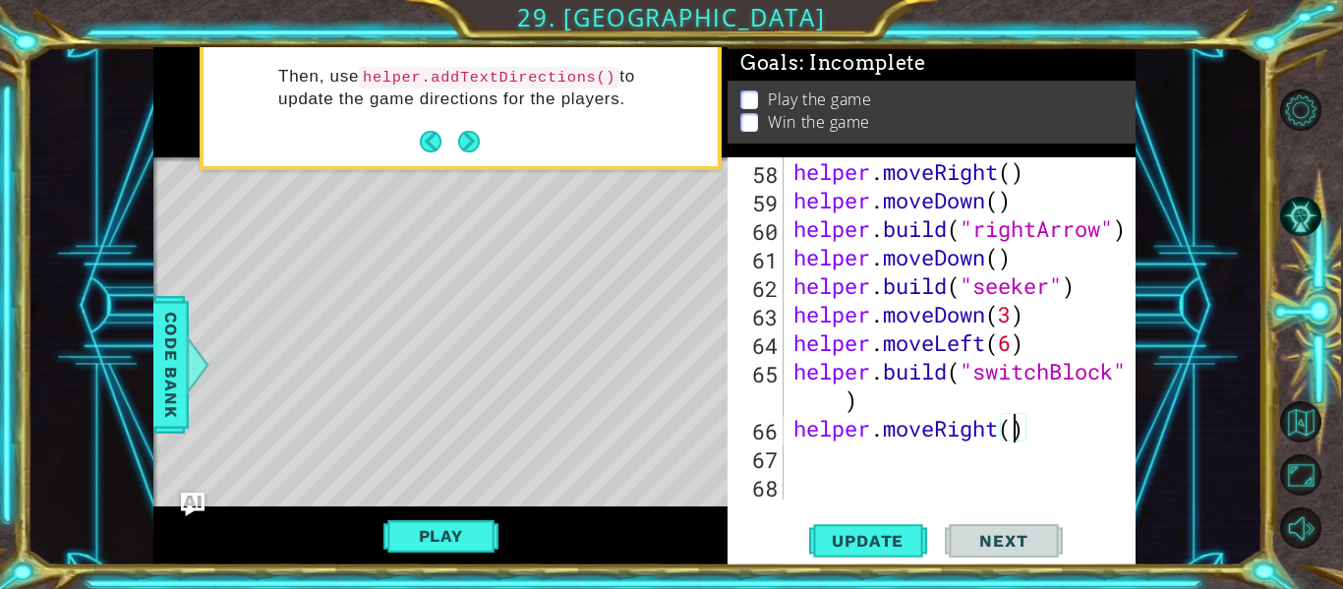
type textarea "helper.moveRight(4)"
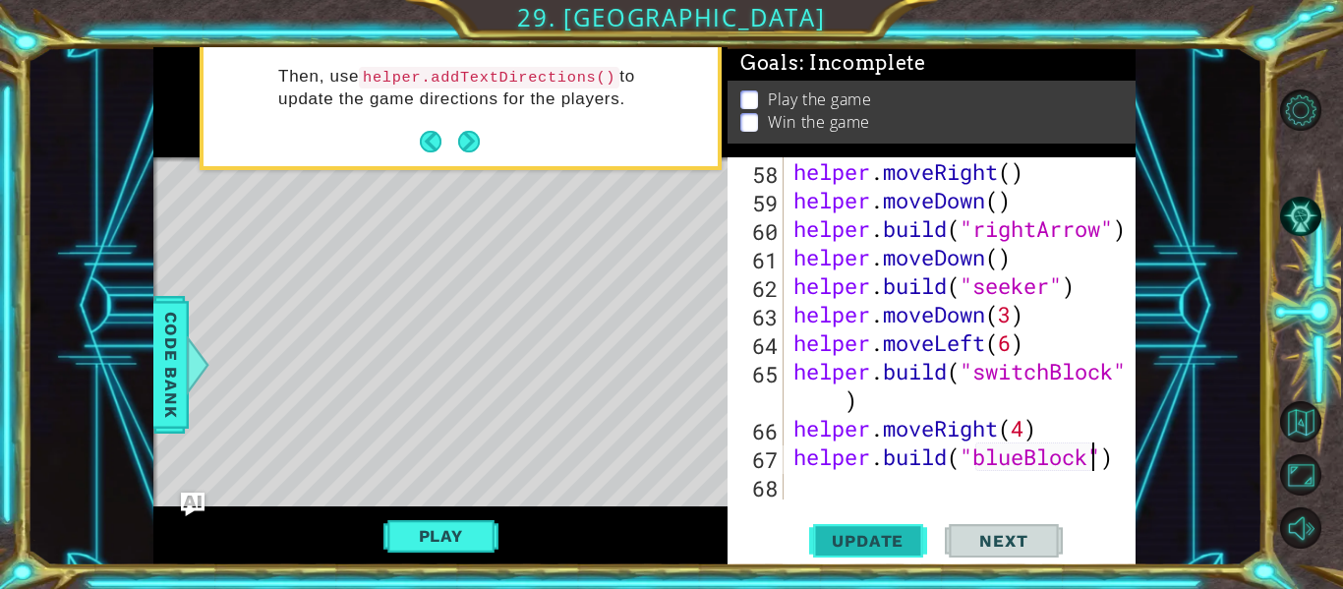
click at [858, 538] on span "Update" at bounding box center [867, 541] width 111 height 20
click at [853, 539] on span "Update" at bounding box center [867, 541] width 111 height 20
click at [1018, 422] on div "helper . moveRight ( ) helper . moveDown ( ) helper . build ( "rightArrow" ) he…" at bounding box center [966, 356] width 352 height 399
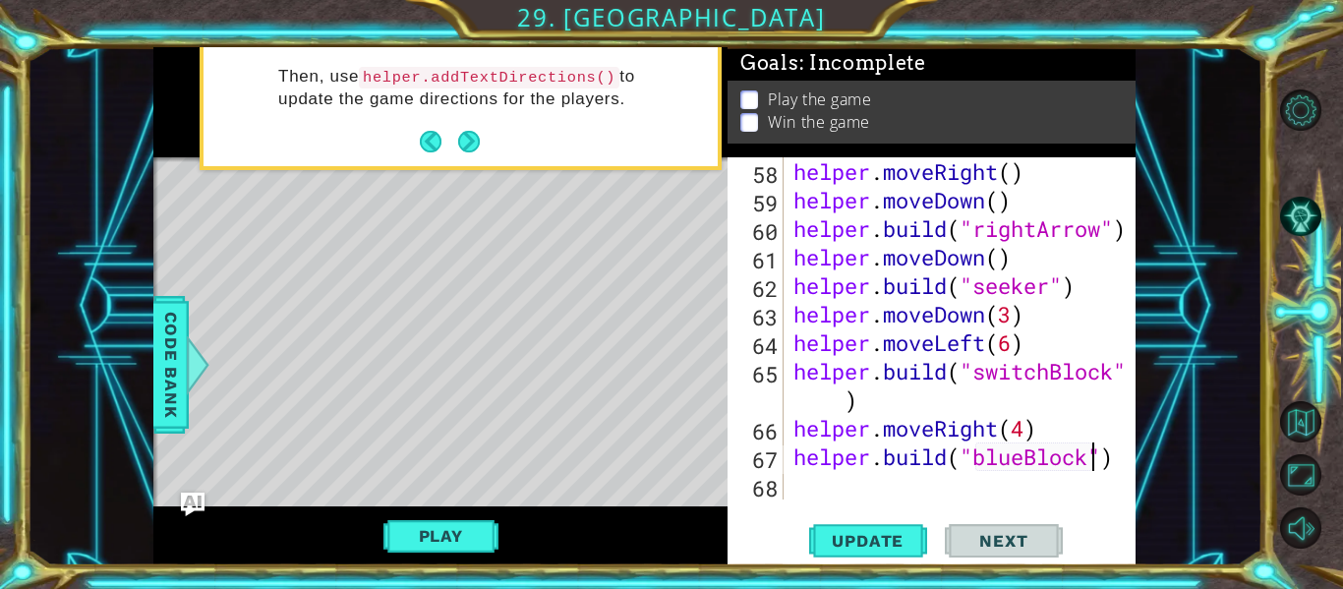
scroll to position [0, 10]
click at [861, 551] on button "Update" at bounding box center [868, 541] width 118 height 40
click at [845, 547] on span "Update" at bounding box center [867, 541] width 111 height 20
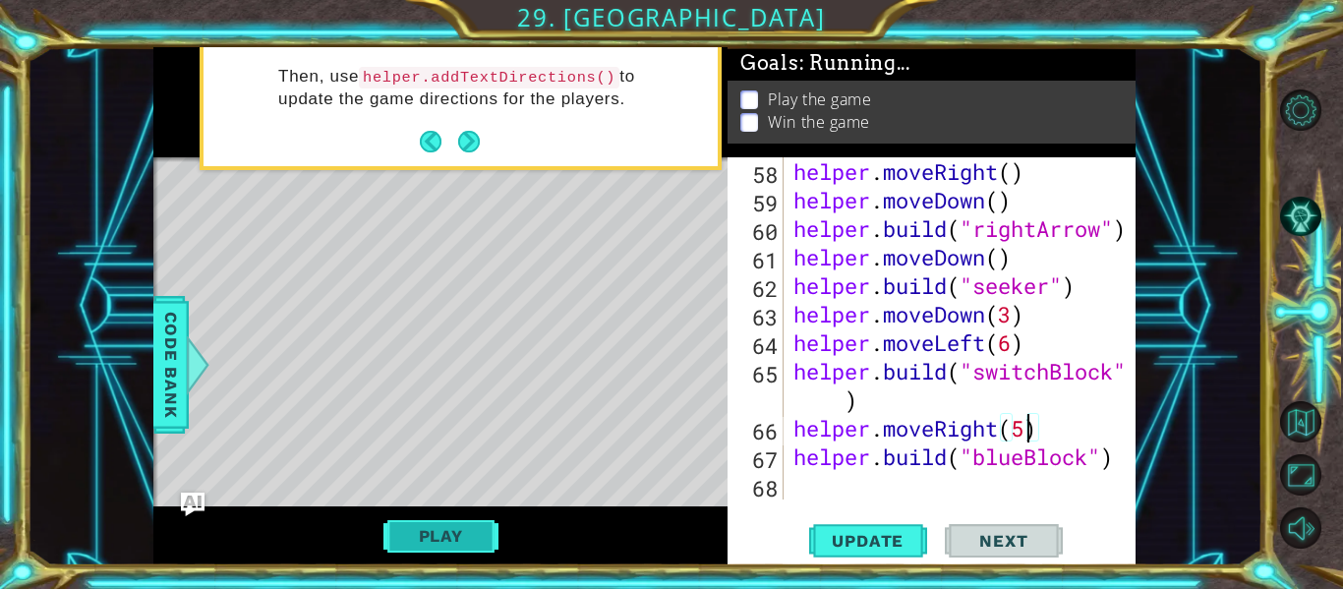
click at [481, 538] on button "Play" at bounding box center [441, 535] width 115 height 37
click at [481, 538] on div "helper methods moveLeft(steps) moveRight(steps) moveUp(steps) moveDown(steps) b…" at bounding box center [644, 306] width 982 height 518
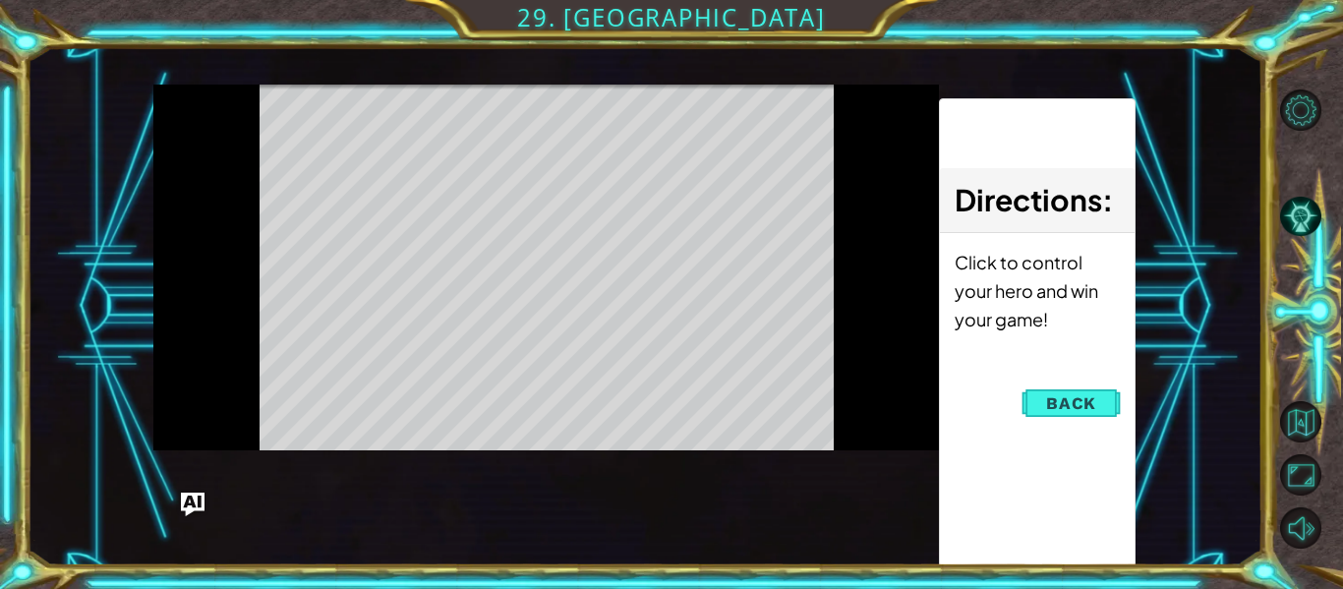
click at [481, 538] on div "Level Map" at bounding box center [607, 374] width 909 height 579
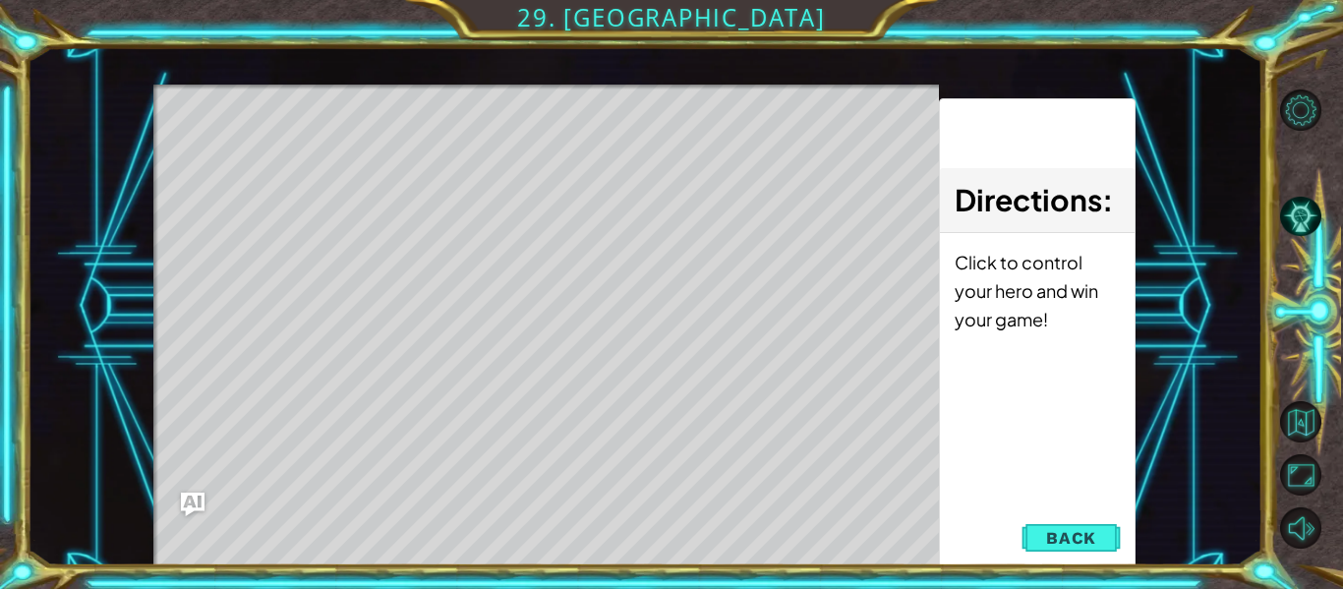
click at [400, 268] on div "Level Map" at bounding box center [607, 374] width 909 height 579
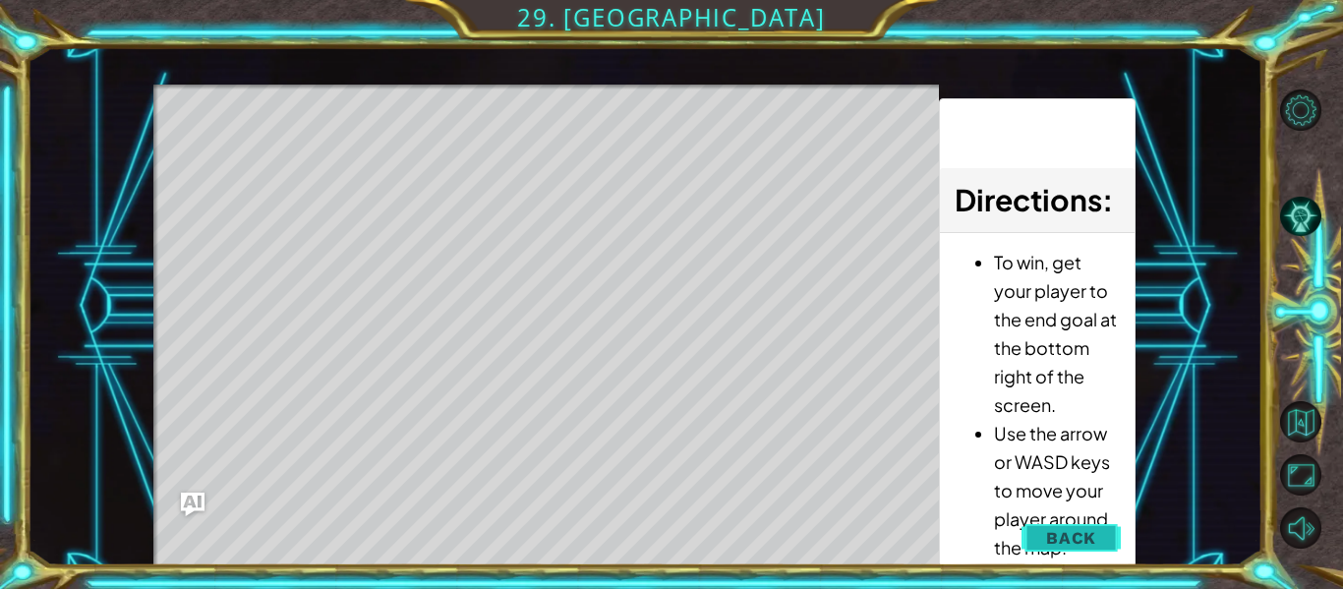
click at [1076, 522] on button "Back" at bounding box center [1071, 537] width 99 height 39
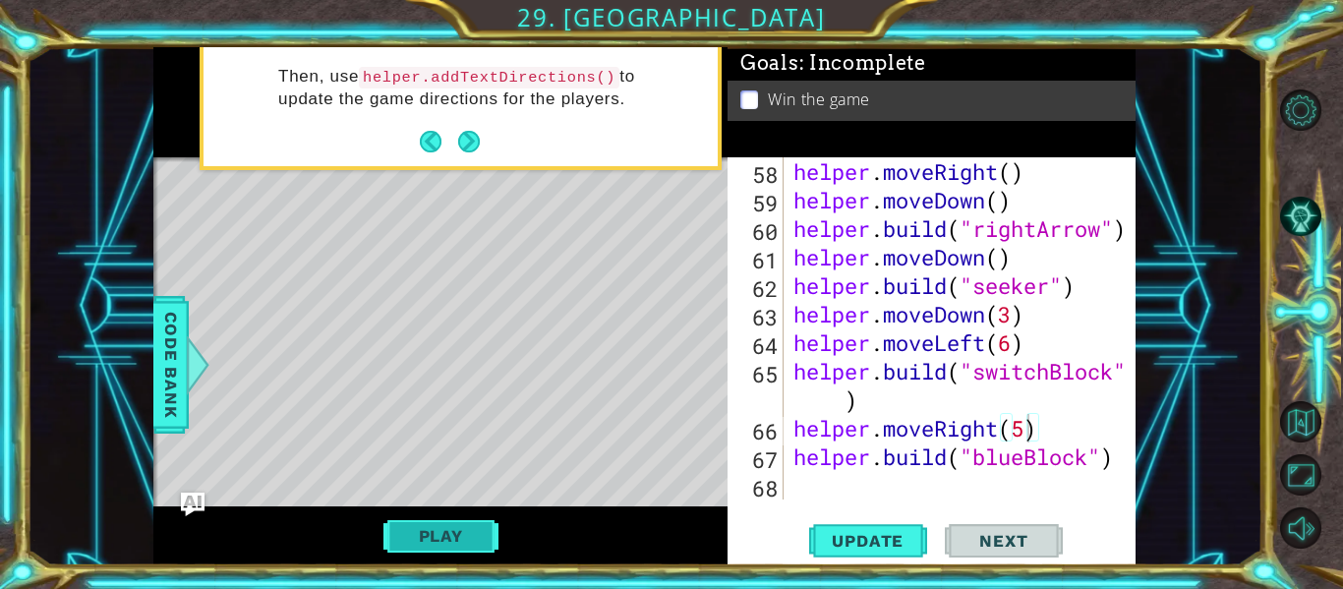
click at [444, 541] on button "Play" at bounding box center [441, 535] width 115 height 37
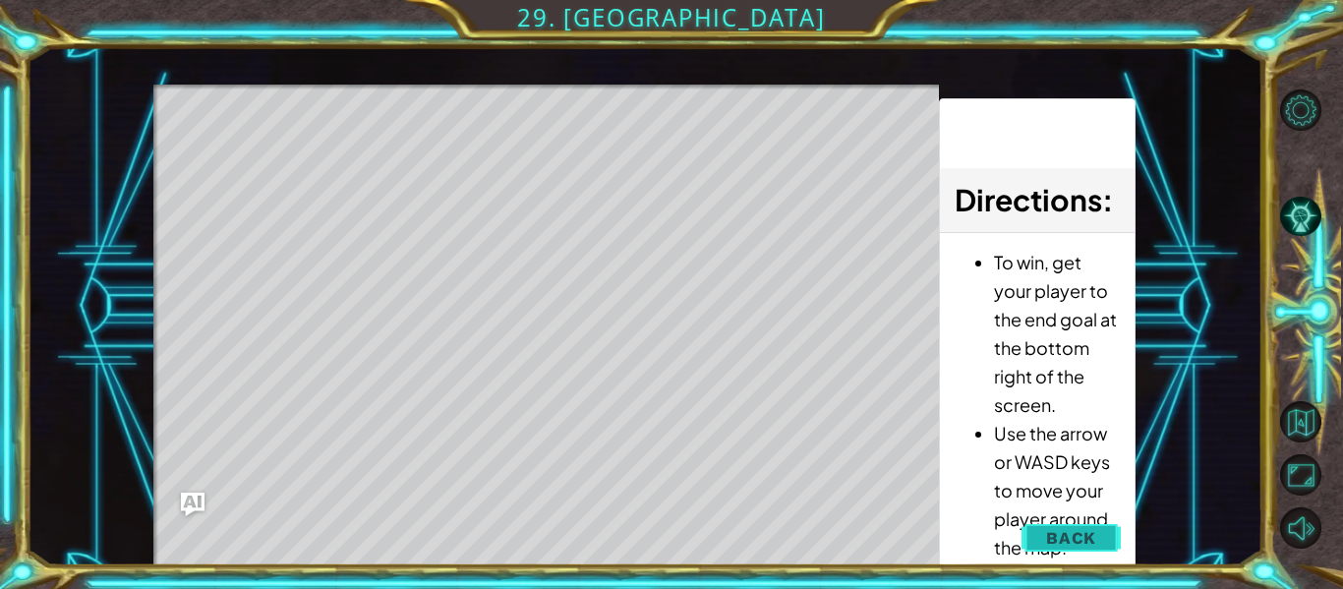
click at [1040, 528] on button "Back" at bounding box center [1071, 537] width 99 height 39
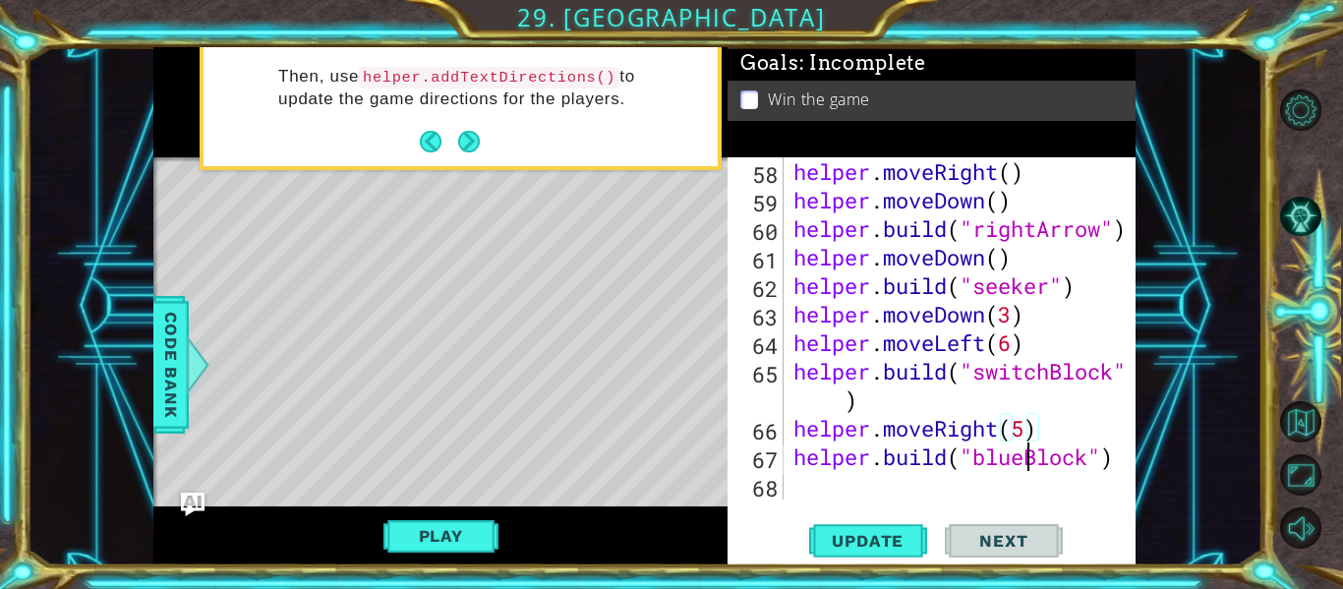
click at [1034, 462] on div "helper . moveRight ( ) helper . moveDown ( ) helper . build ( "rightArrow" ) he…" at bounding box center [966, 356] width 352 height 399
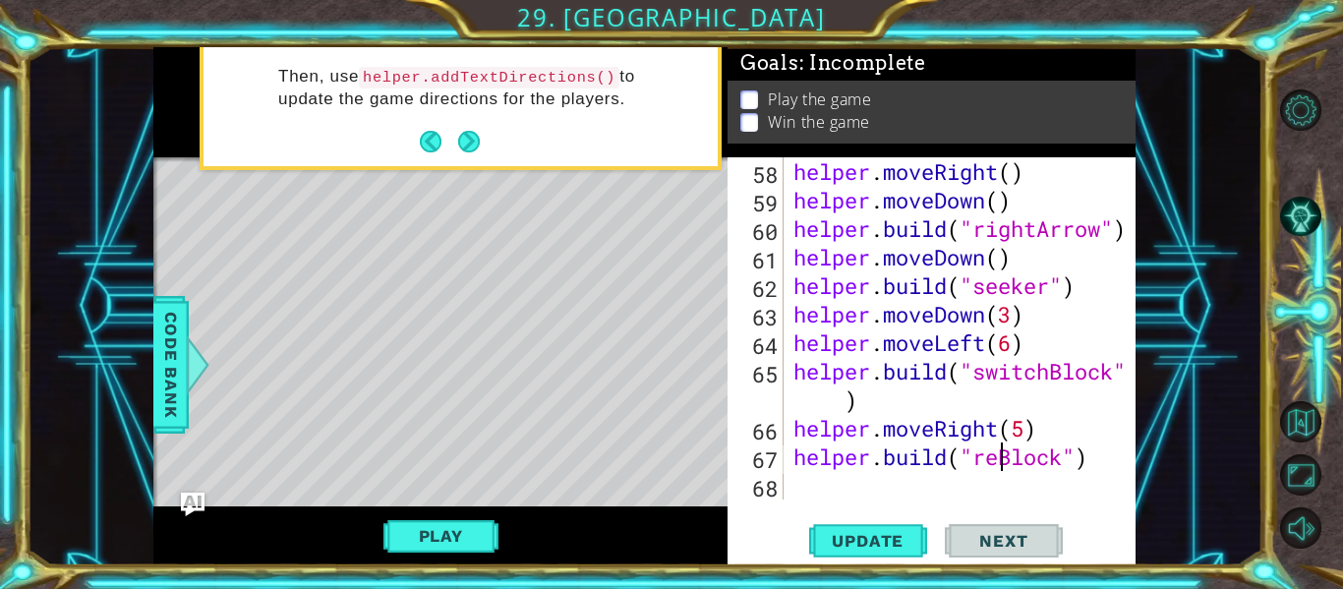
type textarea "[DOMAIN_NAME]("redBlock")"
click at [1104, 459] on div "helper . moveRight ( ) helper . moveDown ( ) helper . build ( "rightArrow" ) he…" at bounding box center [966, 356] width 352 height 399
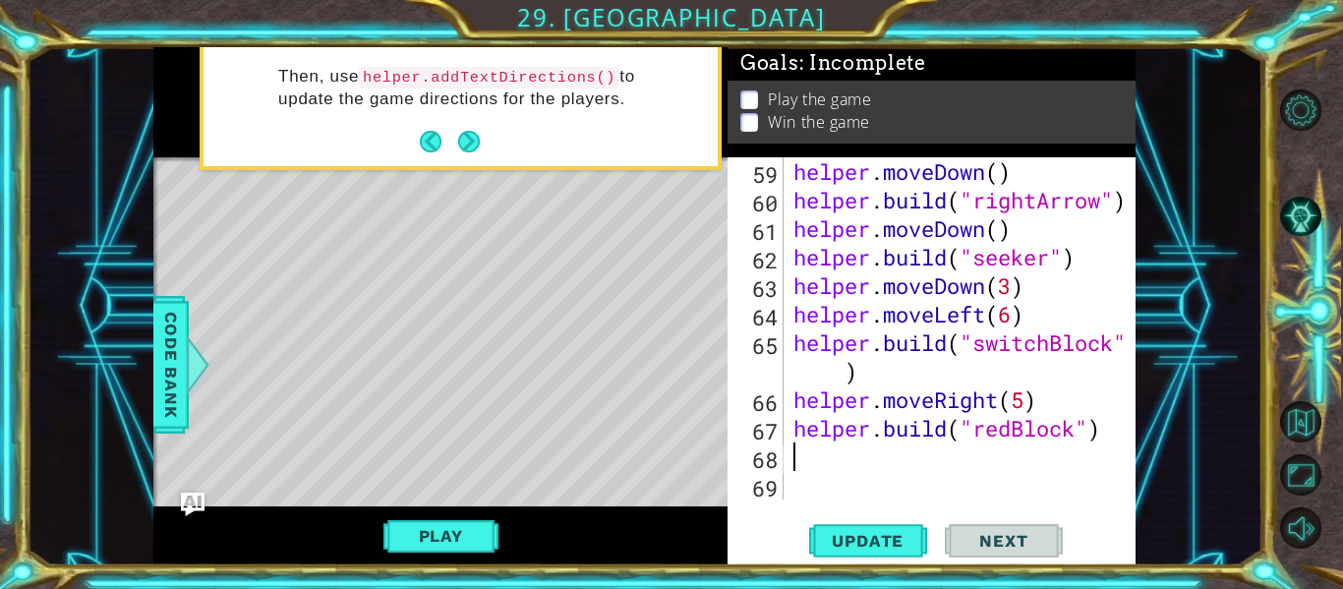
scroll to position [1911, 0]
type textarea "u"
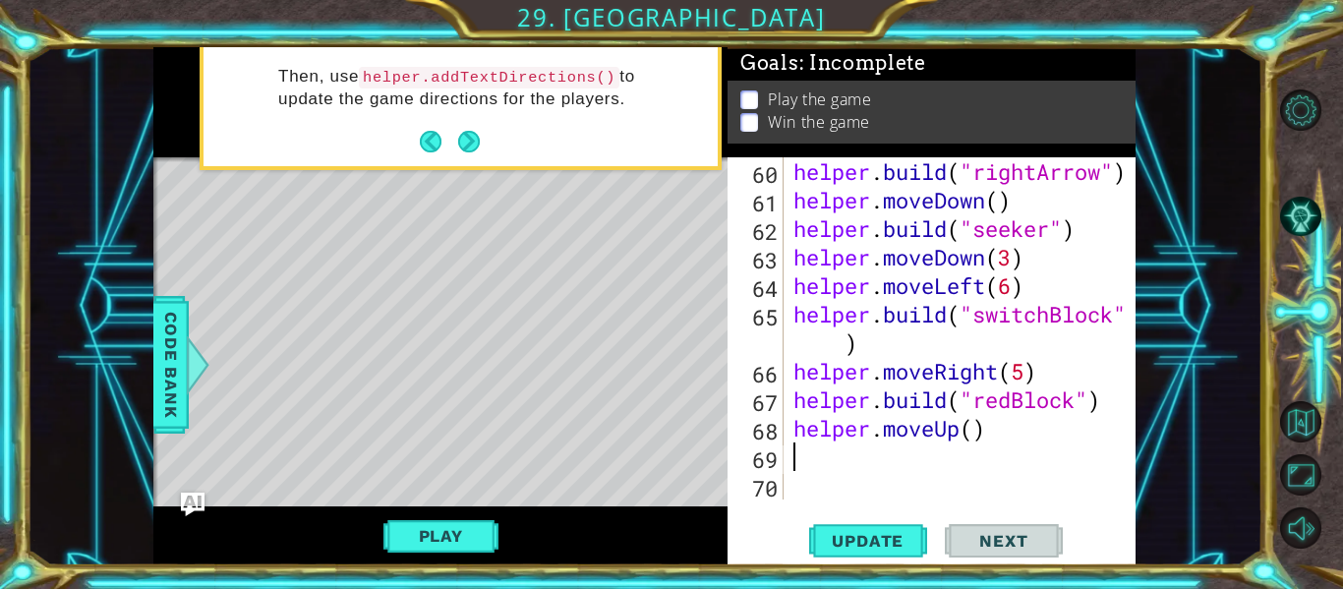
scroll to position [1939, 0]
type textarea "ri"
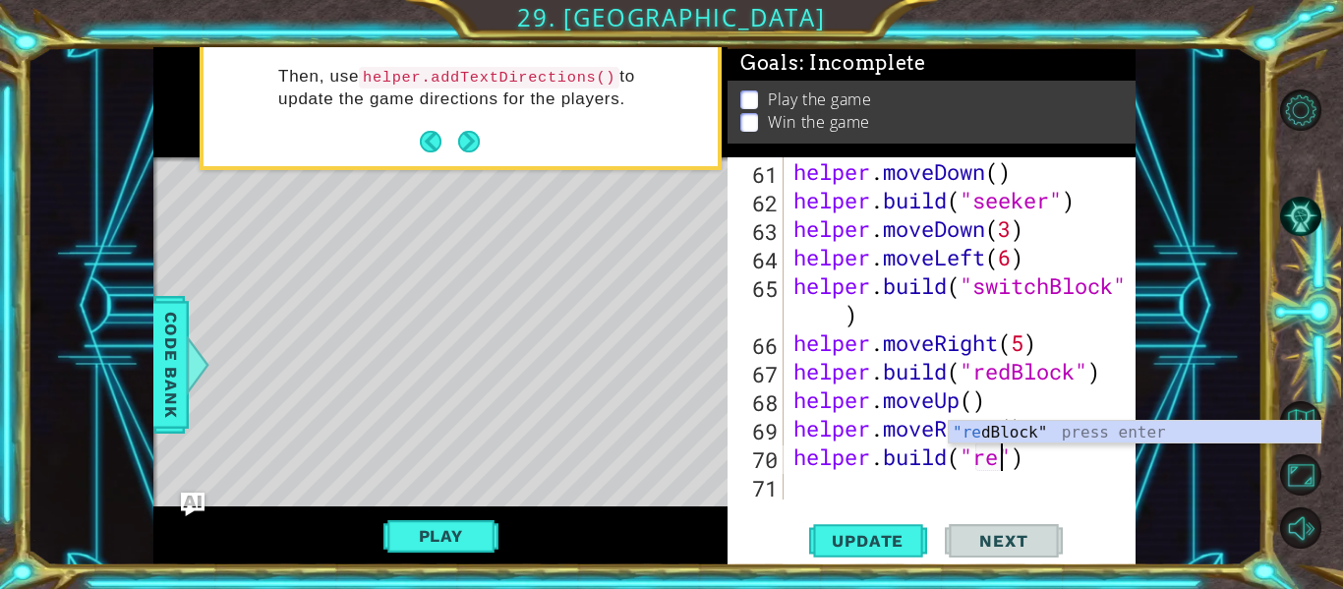
scroll to position [0, 10]
type textarea "[DOMAIN_NAME]("redBlock")"
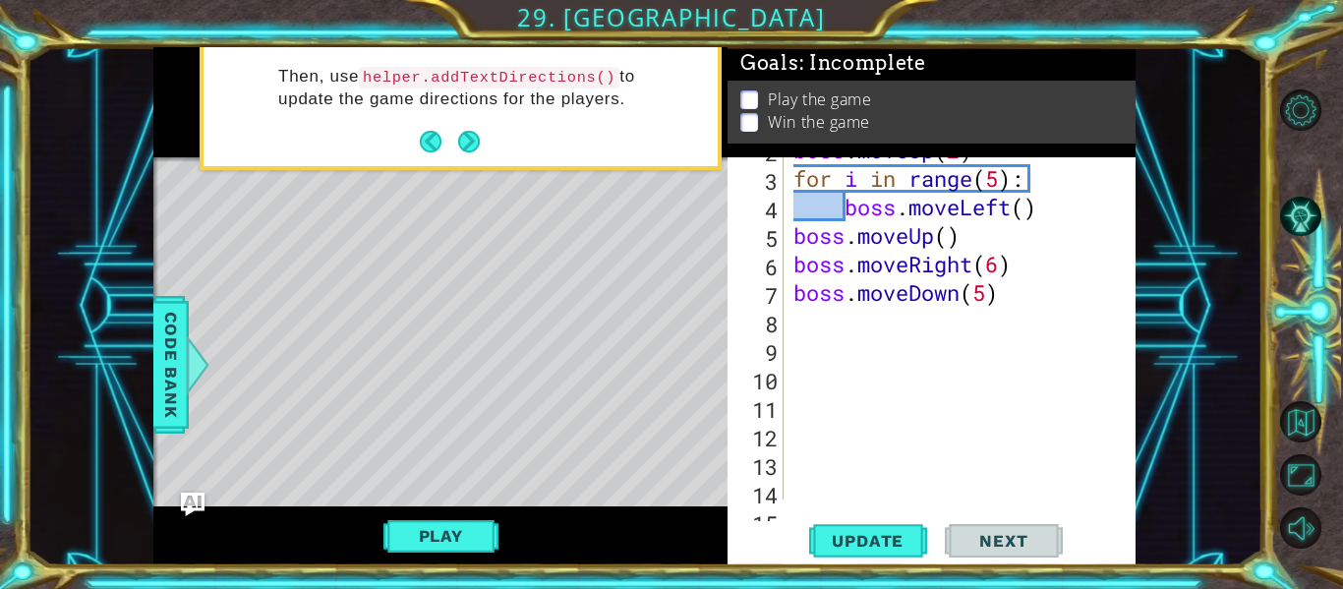
scroll to position [43, 0]
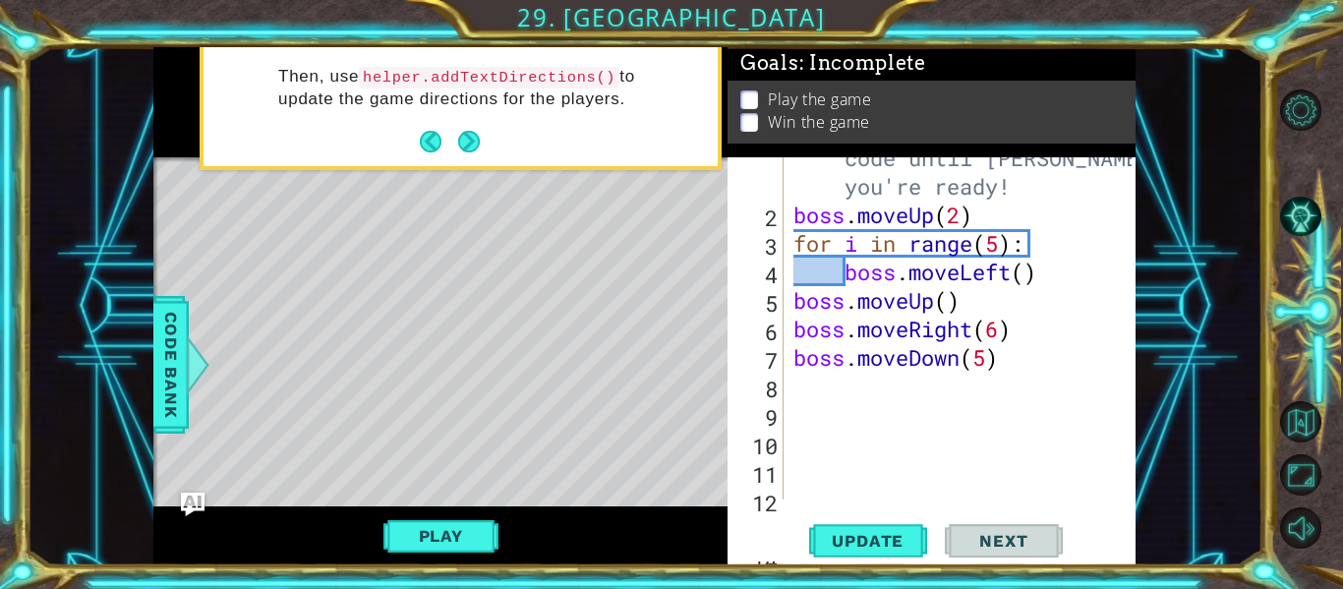
click at [988, 360] on div "# Don't touch the boss code until [PERSON_NAME] says you're ready! boss . moveU…" at bounding box center [966, 343] width 352 height 456
type textarea "boss.moveDown(2)"
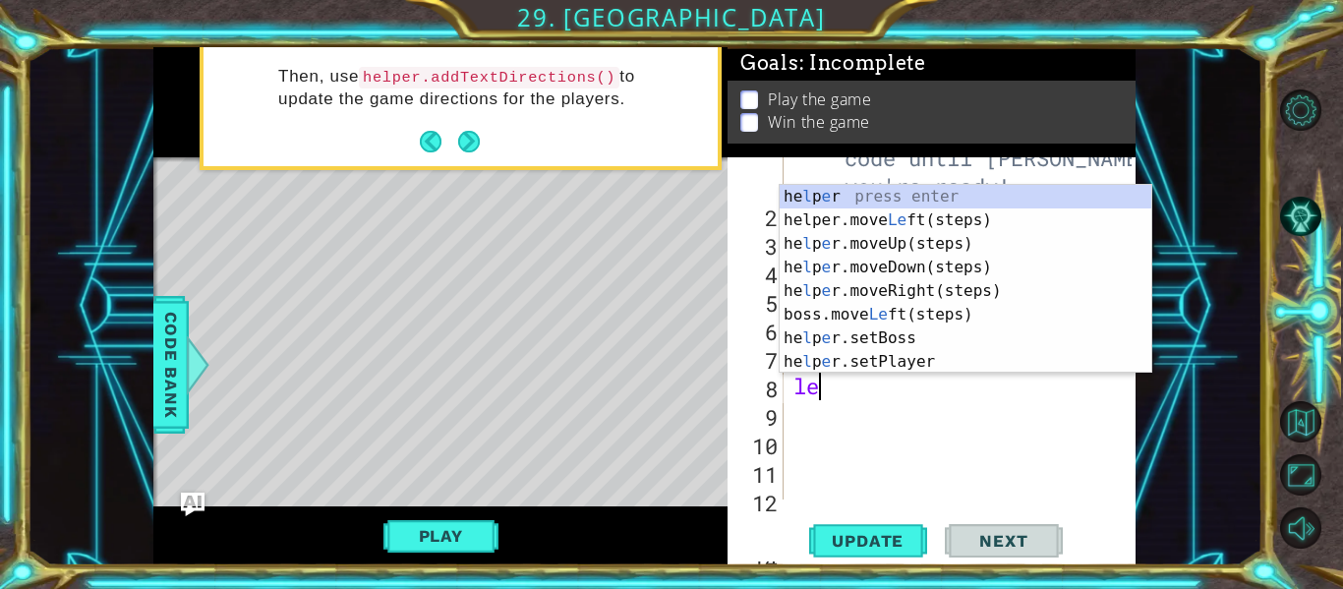
type textarea "l"
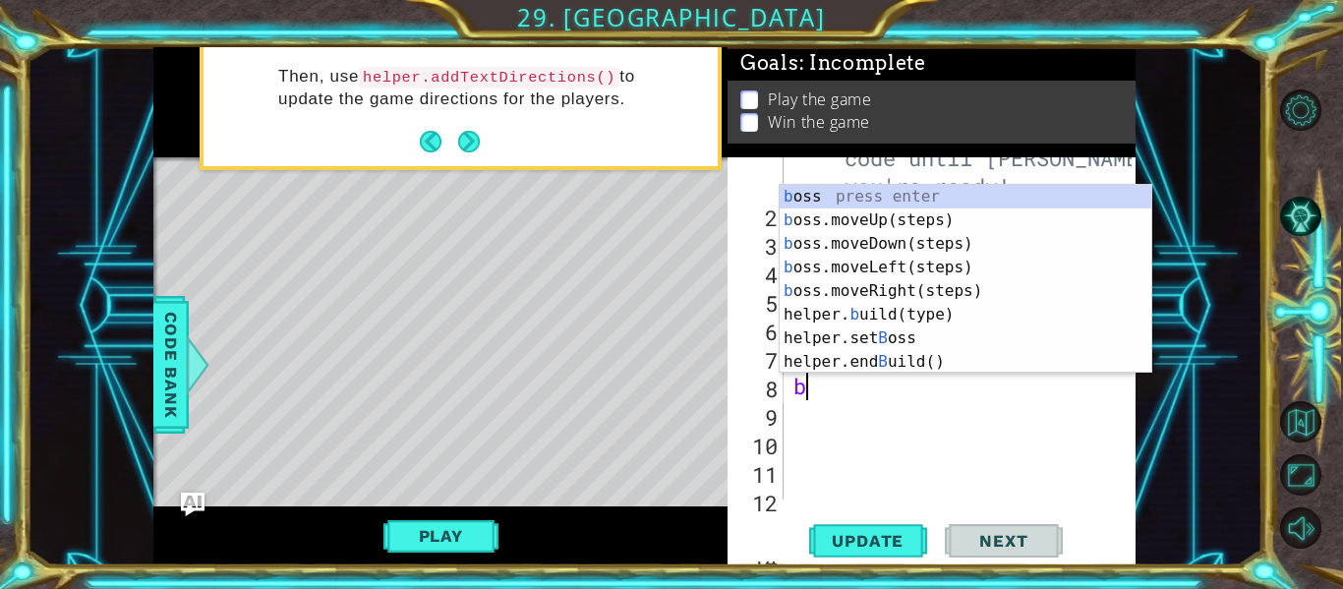
type textarea "bos"
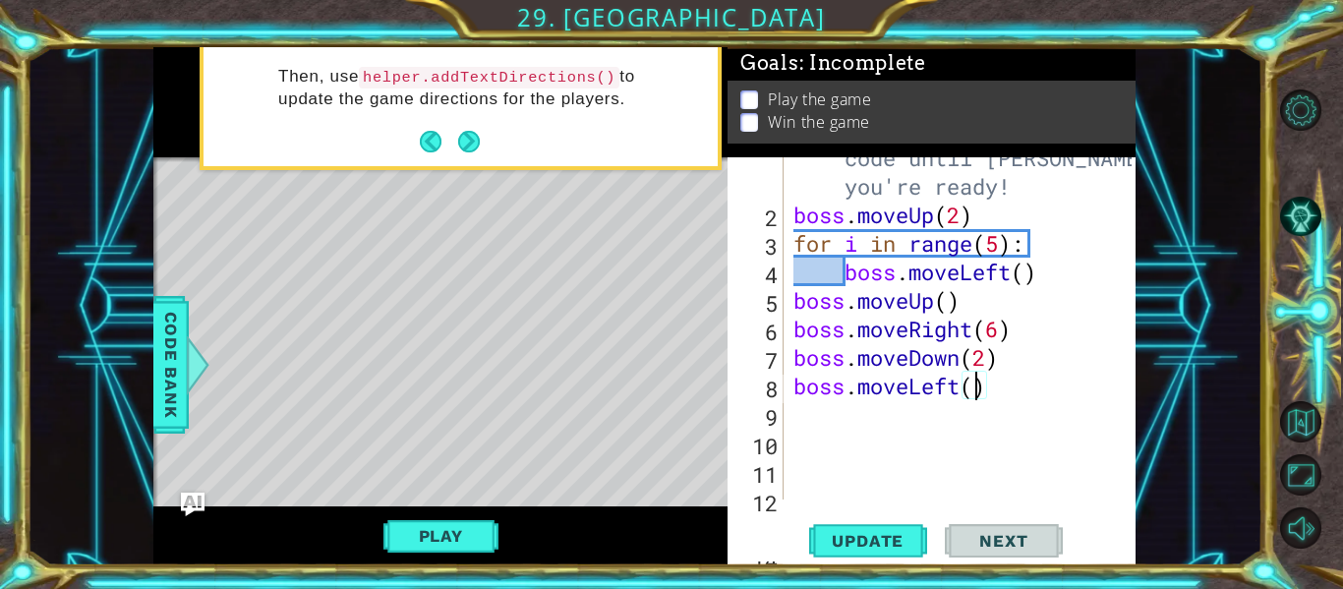
scroll to position [0, 9]
type textarea "boss.moveLeft(6)"
click at [860, 542] on span "Update" at bounding box center [867, 541] width 111 height 20
click at [441, 538] on button "Play" at bounding box center [441, 535] width 115 height 37
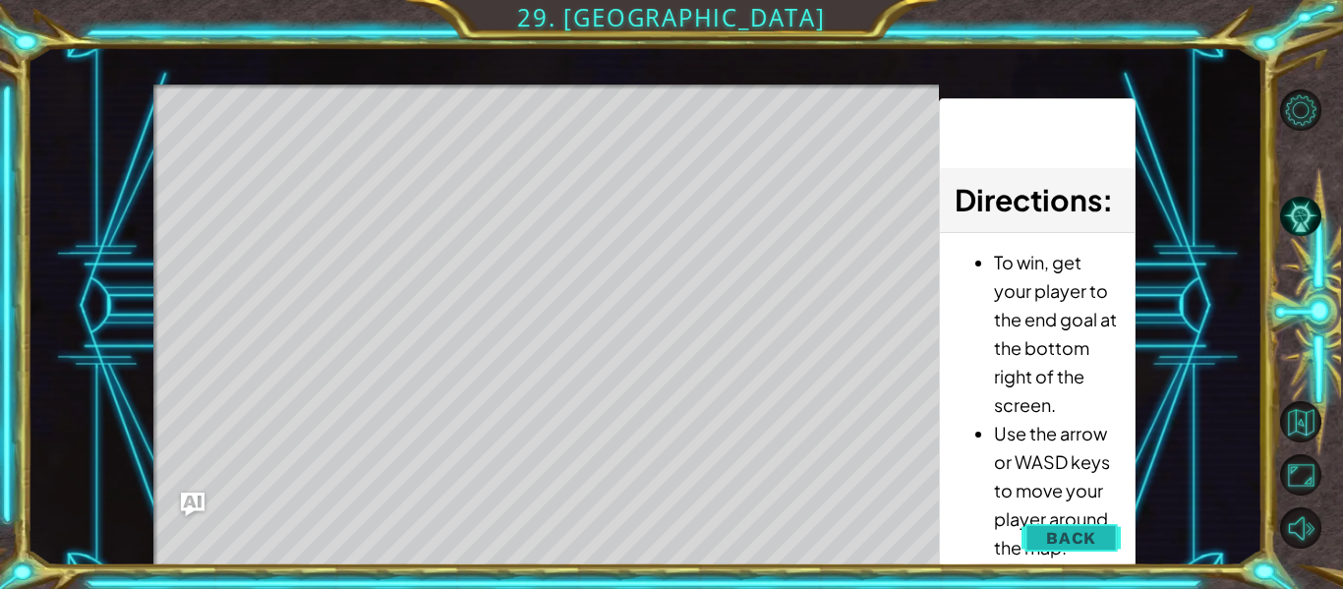
click at [1066, 533] on span "Back" at bounding box center [1071, 538] width 50 height 20
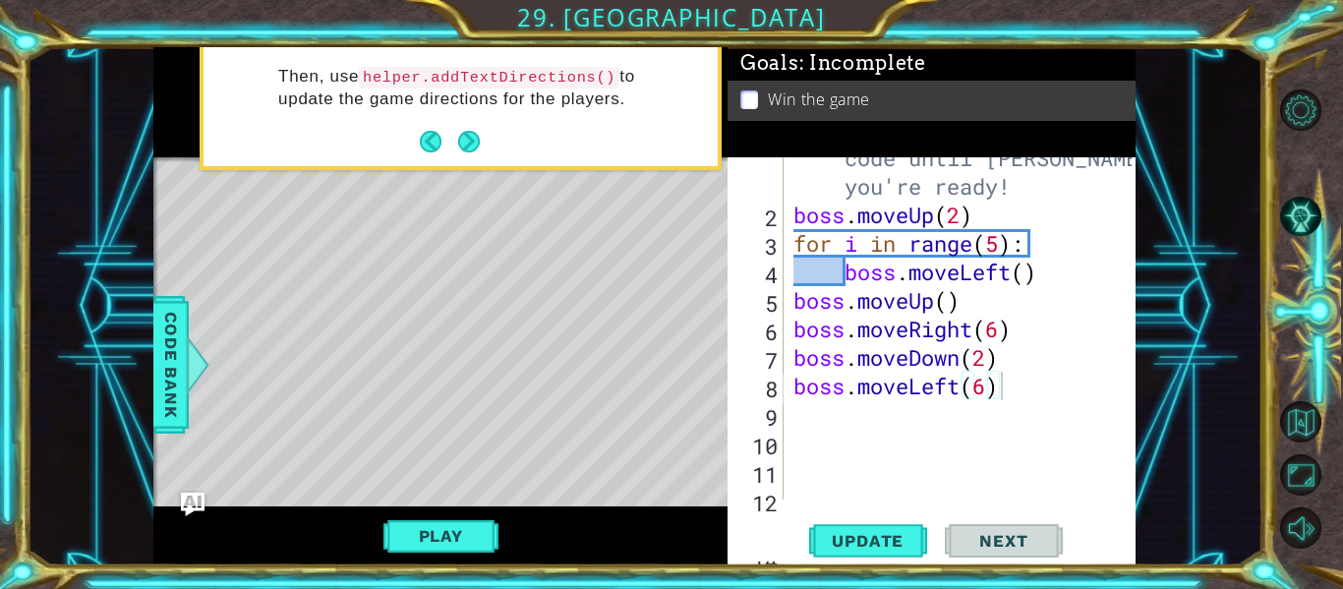
click at [1005, 397] on div "# Don't touch the boss code until [PERSON_NAME] says you're ready! boss . moveU…" at bounding box center [966, 343] width 352 height 456
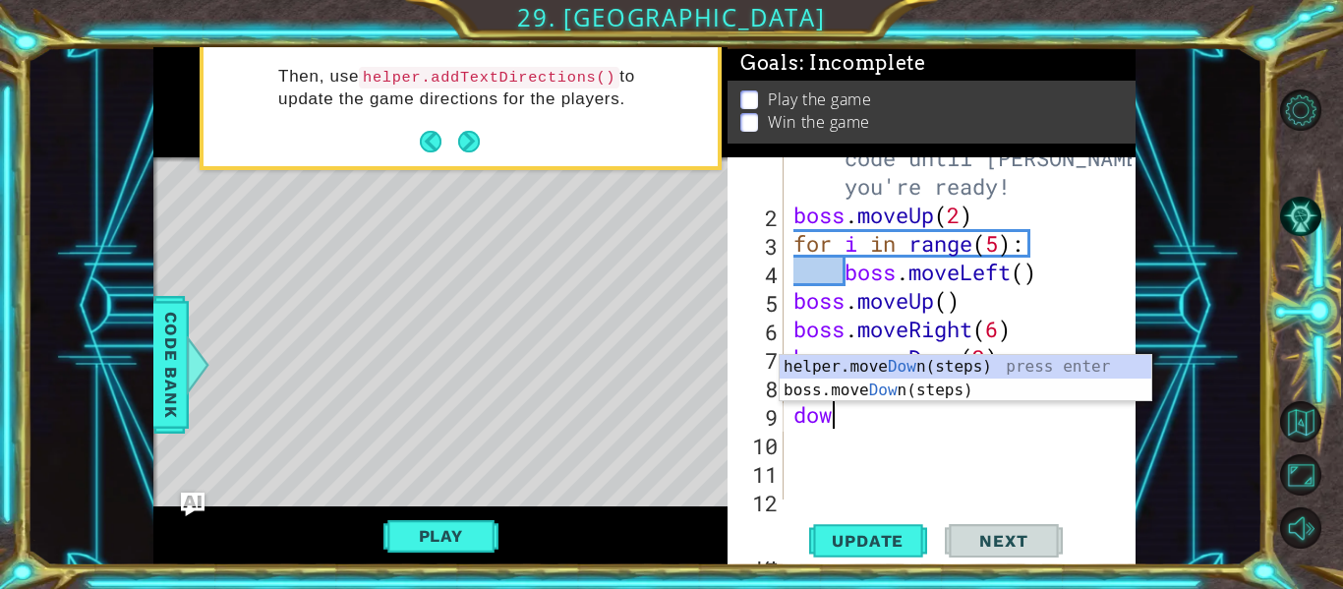
scroll to position [0, 1]
type textarea "down"
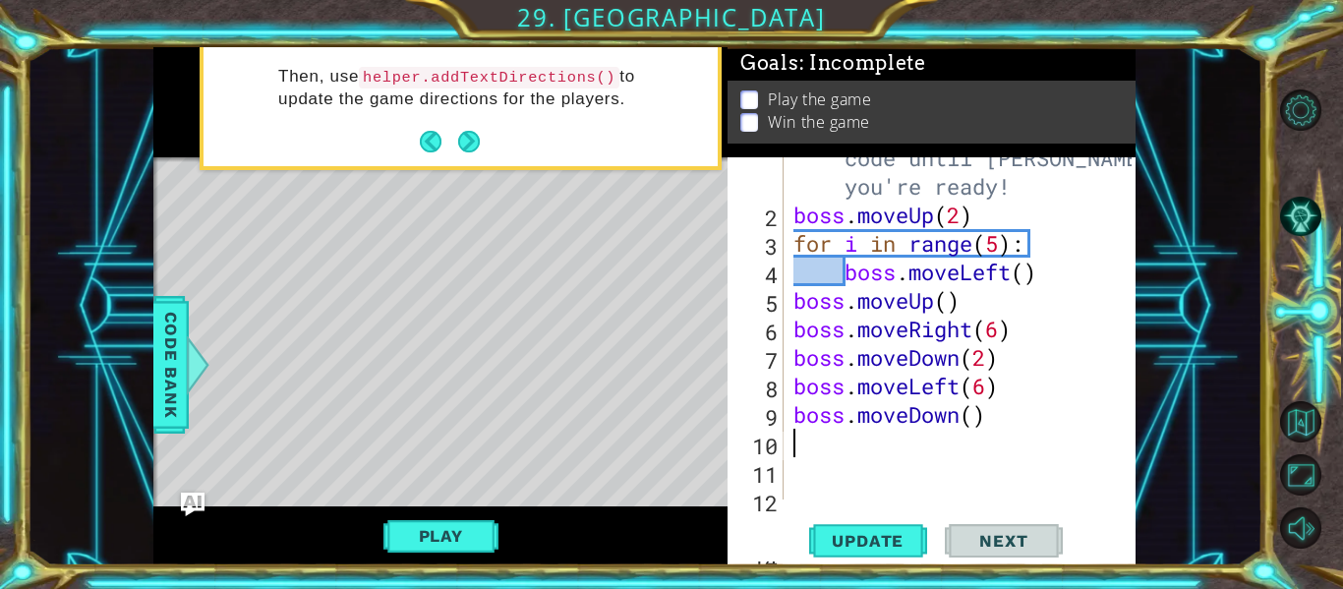
scroll to position [0, 0]
click at [987, 383] on div "# Don't touch the boss code until [PERSON_NAME] says you're ready! boss . moveU…" at bounding box center [966, 343] width 352 height 456
click at [866, 541] on span "Update" at bounding box center [867, 541] width 111 height 20
click at [485, 534] on button "Play" at bounding box center [441, 535] width 115 height 37
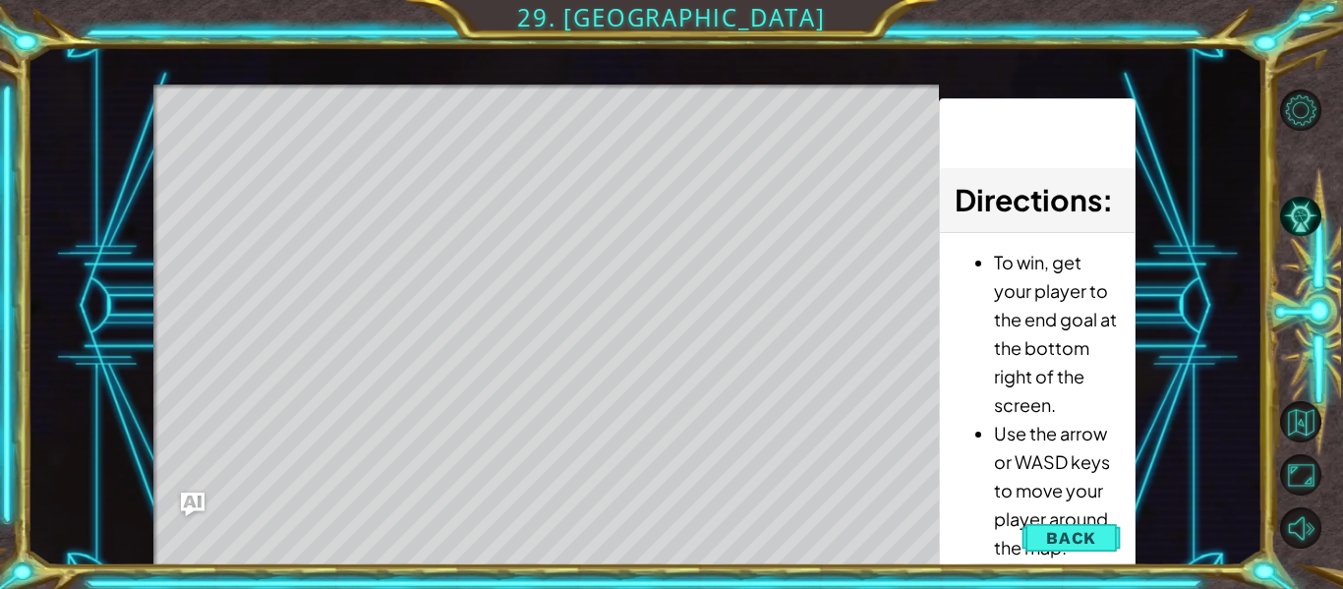
click at [485, 534] on div "Level Map" at bounding box center [607, 374] width 909 height 579
click at [709, 443] on div "Level Map" at bounding box center [607, 374] width 909 height 579
click at [1085, 560] on li "Use the arrow or WASD keys to move your player around the map." at bounding box center [1057, 490] width 126 height 143
click at [1072, 547] on span "Back" at bounding box center [1071, 538] width 50 height 20
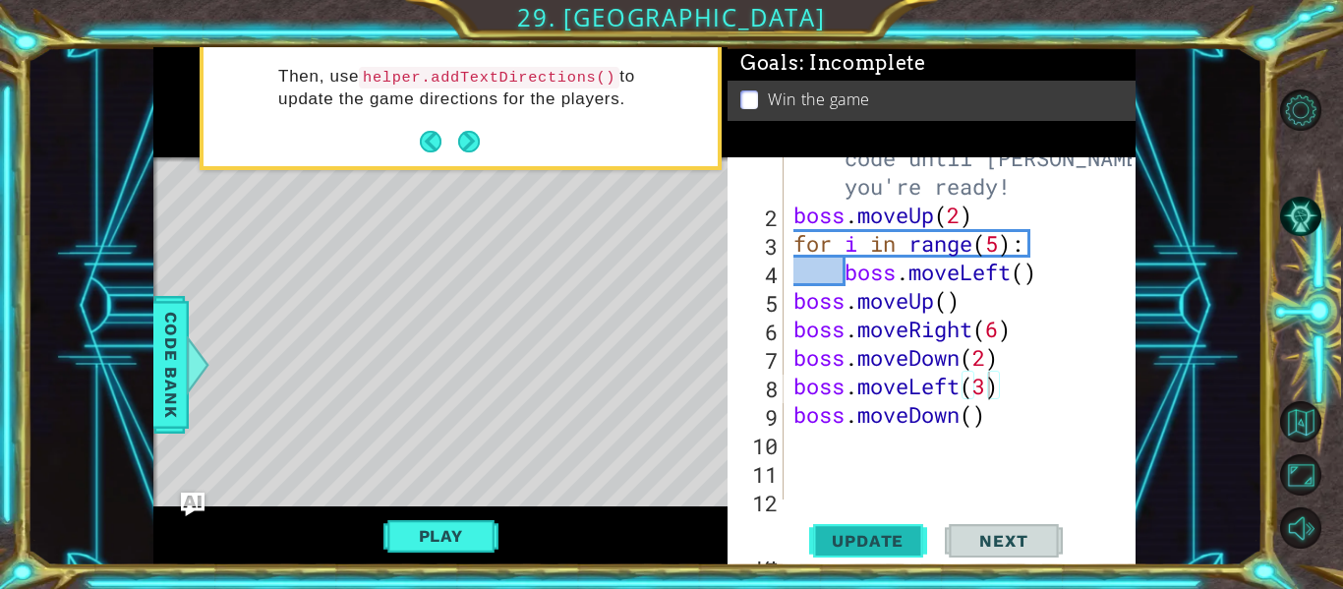
click at [877, 535] on span "Update" at bounding box center [867, 541] width 111 height 20
click at [408, 535] on button "Play" at bounding box center [441, 535] width 115 height 37
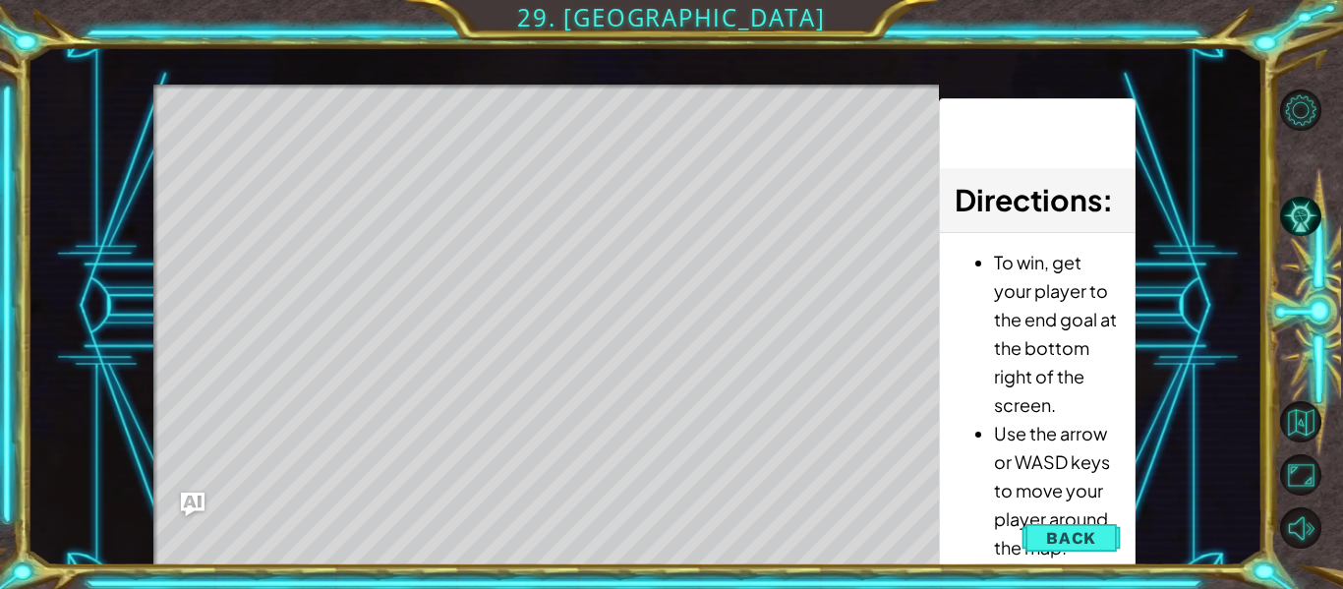
click at [285, 515] on div "Level Map" at bounding box center [607, 374] width 909 height 579
click at [277, 515] on div "Level Map" at bounding box center [607, 374] width 909 height 579
click at [236, 509] on div "Level Map" at bounding box center [607, 374] width 909 height 579
click at [237, 512] on div "Level Map" at bounding box center [607, 374] width 909 height 579
click at [1074, 536] on span "Back" at bounding box center [1071, 538] width 50 height 20
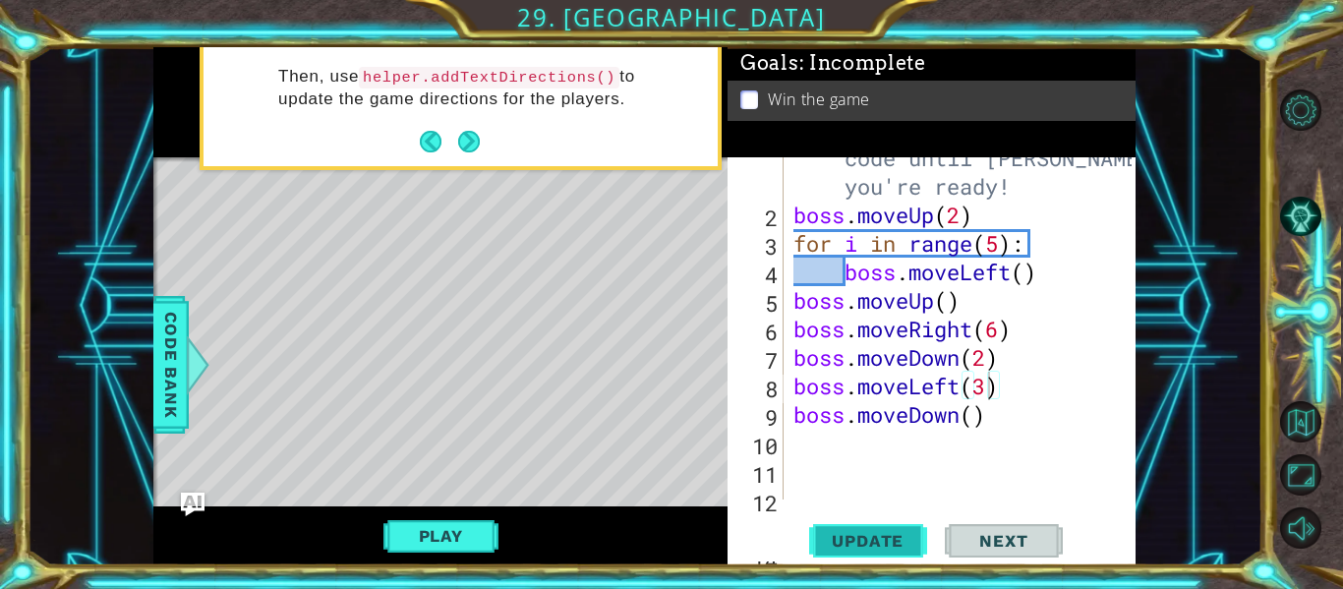
click at [886, 545] on span "Update" at bounding box center [867, 541] width 111 height 20
click at [879, 537] on span "Update" at bounding box center [867, 541] width 111 height 20
click at [905, 531] on span "Update" at bounding box center [867, 541] width 111 height 20
click at [433, 519] on button "Play" at bounding box center [441, 535] width 115 height 37
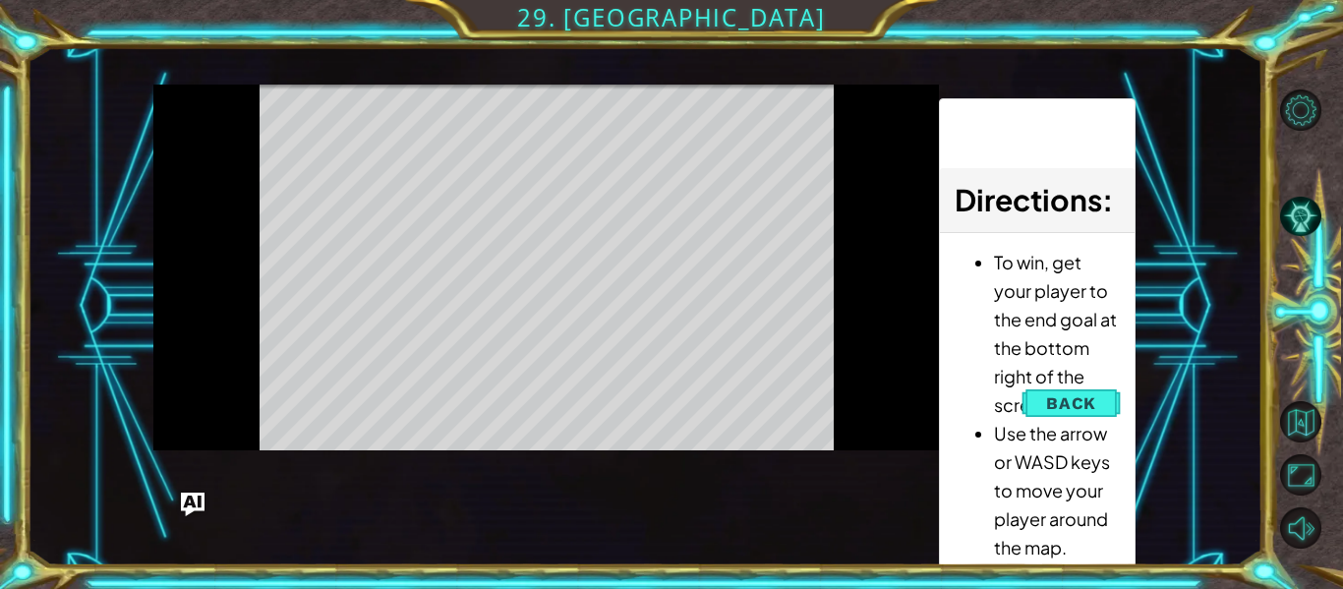
click at [433, 519] on div "Level Map" at bounding box center [607, 374] width 909 height 579
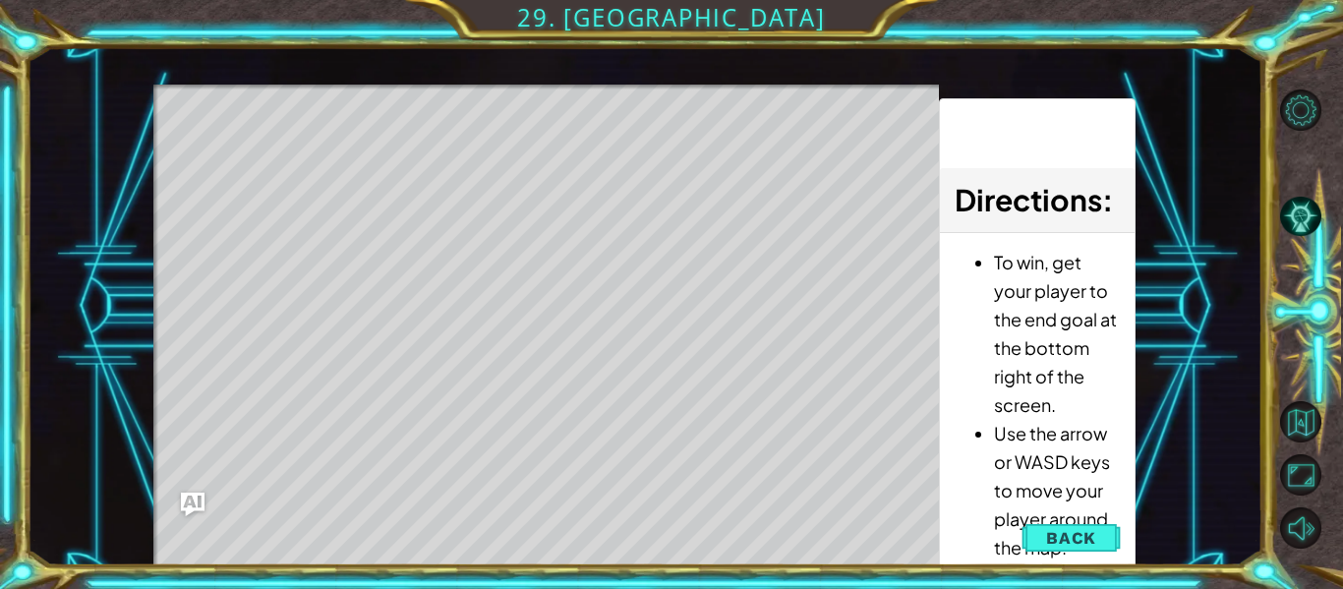
click at [230, 362] on div "Level Map" at bounding box center [607, 374] width 909 height 579
click at [1045, 535] on button "Back" at bounding box center [1071, 537] width 99 height 39
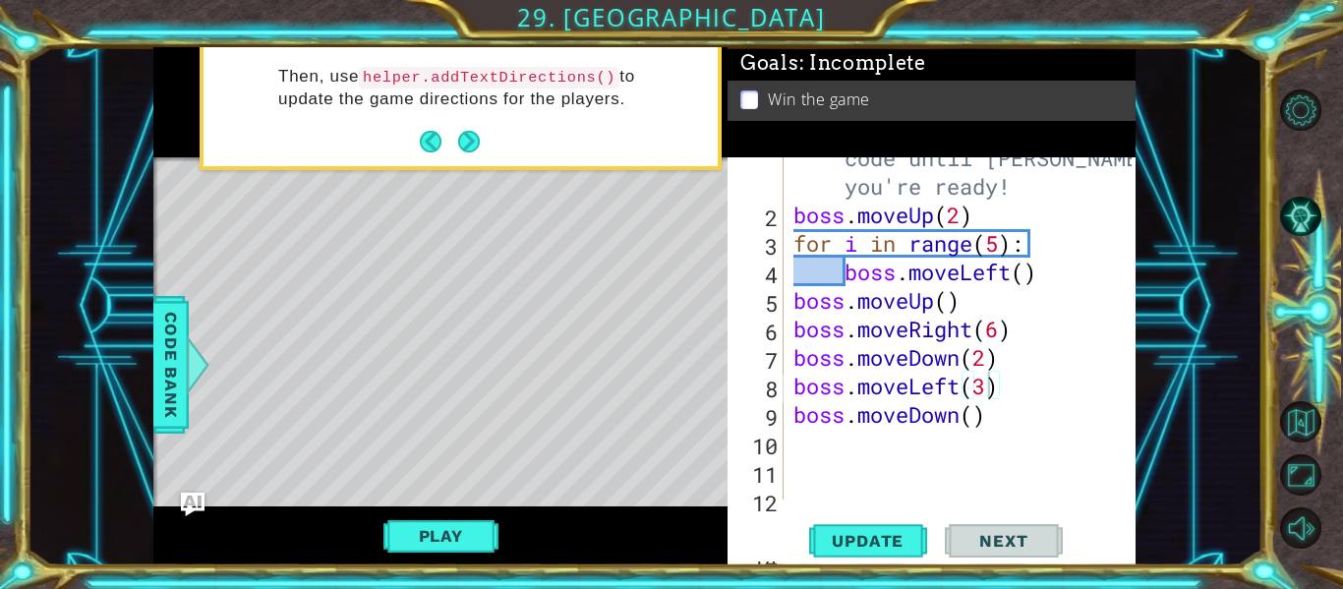
click at [986, 385] on div "# Don't touch the boss code until [PERSON_NAME] says you're ready! boss . moveU…" at bounding box center [966, 343] width 352 height 456
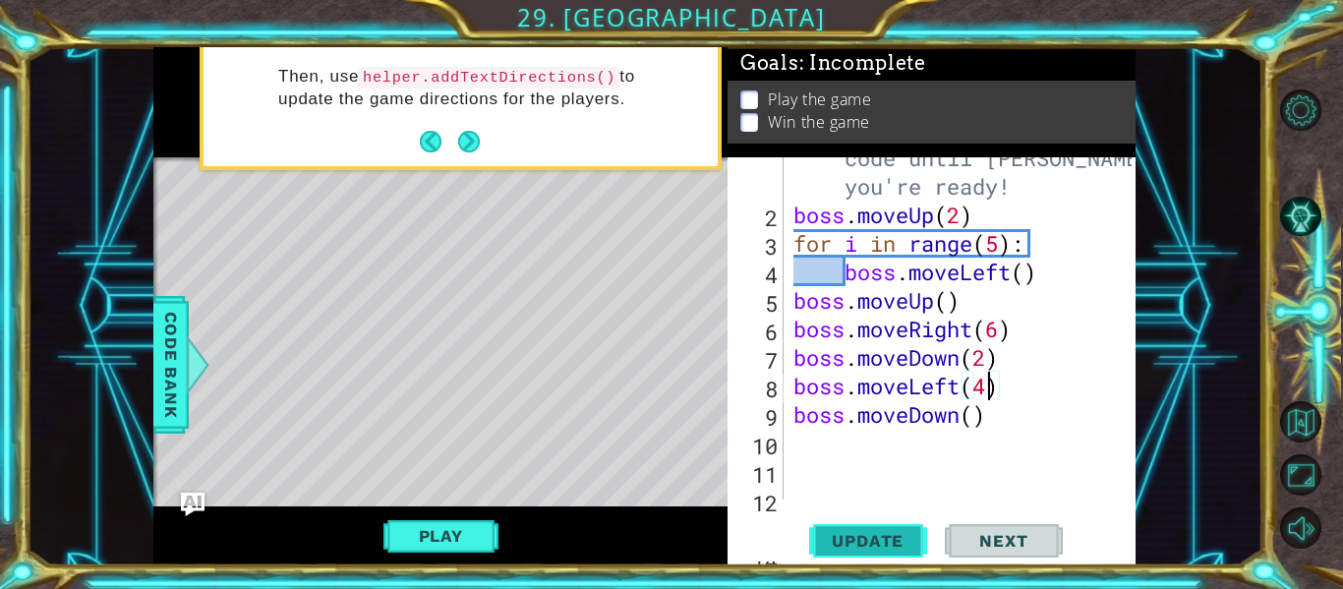
click at [859, 534] on span "Update" at bounding box center [867, 541] width 111 height 20
click at [469, 533] on button "Play" at bounding box center [441, 535] width 115 height 37
click at [469, 533] on div "helper methods moveLeft(steps) moveRight(steps) moveUp(steps) moveDown(steps) b…" at bounding box center [644, 306] width 982 height 518
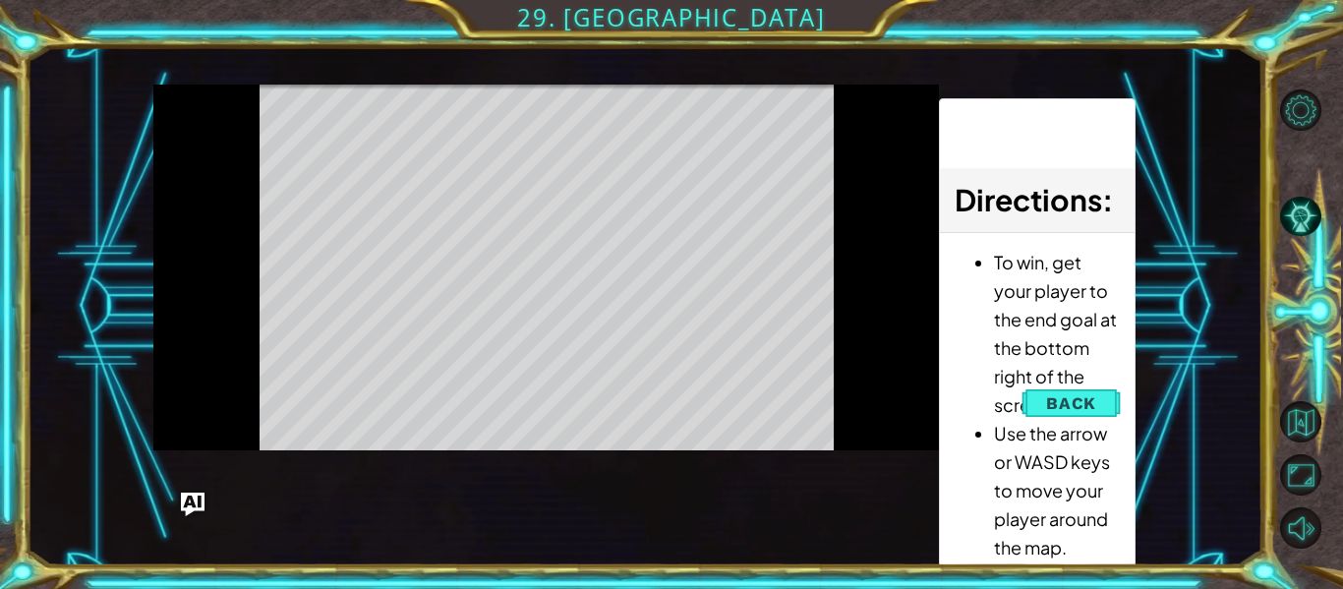
click at [469, 533] on div "helper methods moveLeft(steps) moveRight(steps) moveUp(steps) moveDown(steps) b…" at bounding box center [644, 306] width 982 height 518
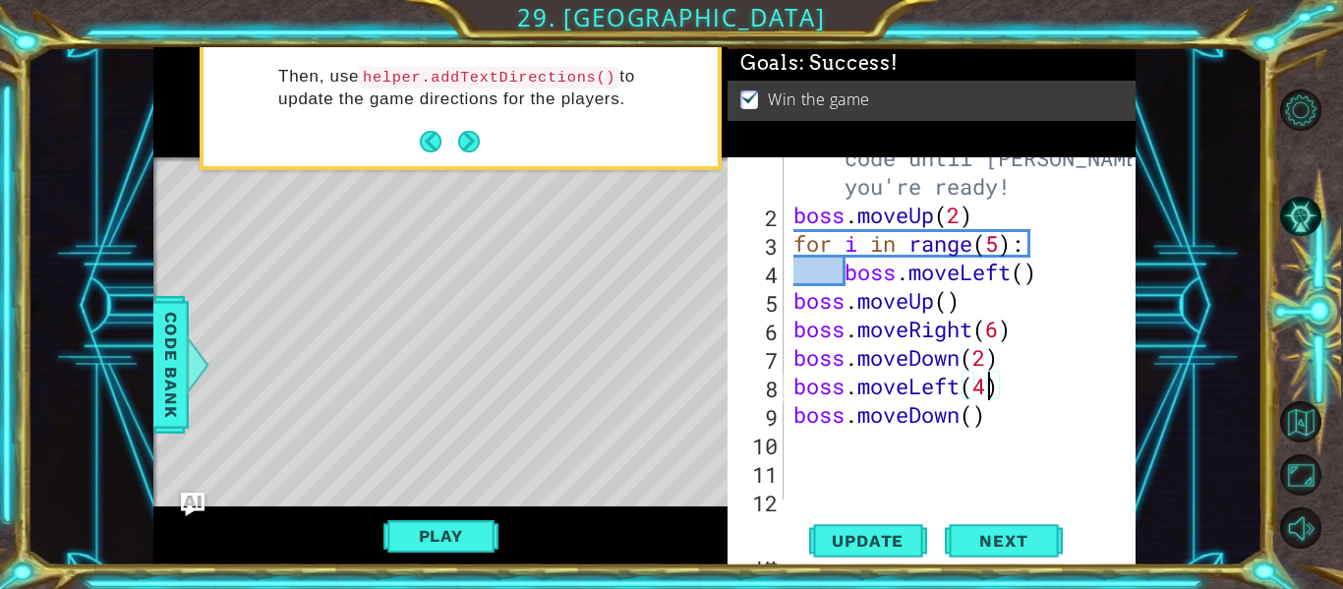
click at [984, 386] on div "# Don't touch the boss code until [PERSON_NAME] says you're ready! boss . moveU…" at bounding box center [966, 343] width 352 height 456
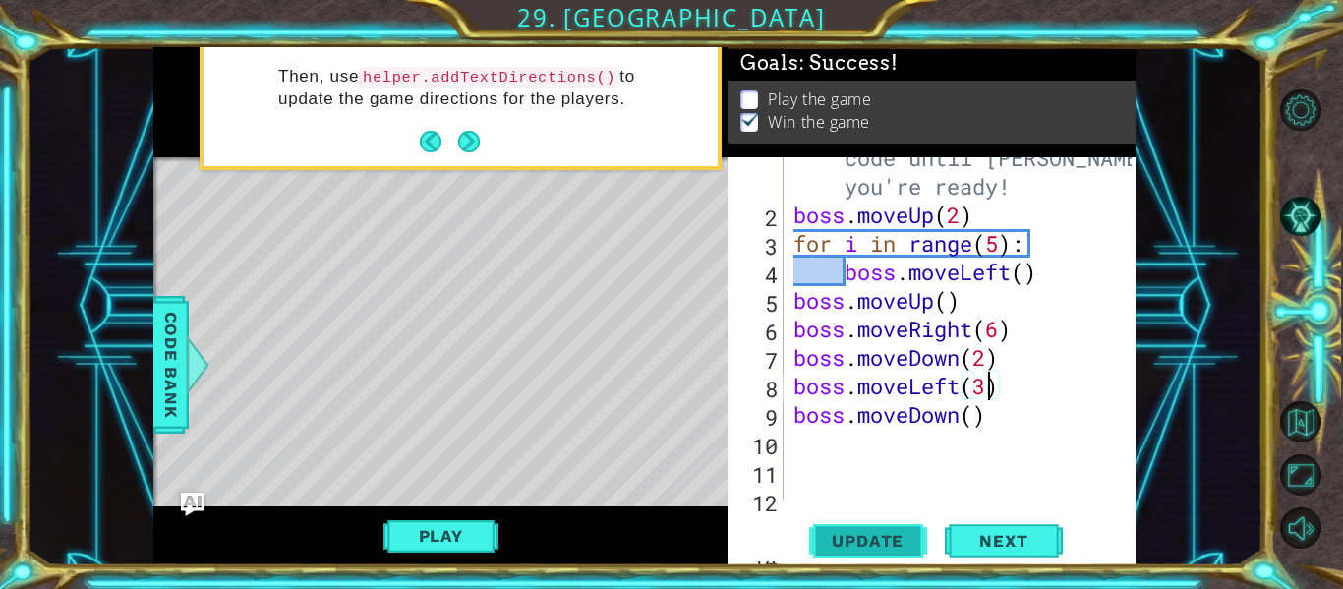
type textarea "boss.moveLeft(3)"
click at [863, 551] on button "Update" at bounding box center [868, 541] width 118 height 40
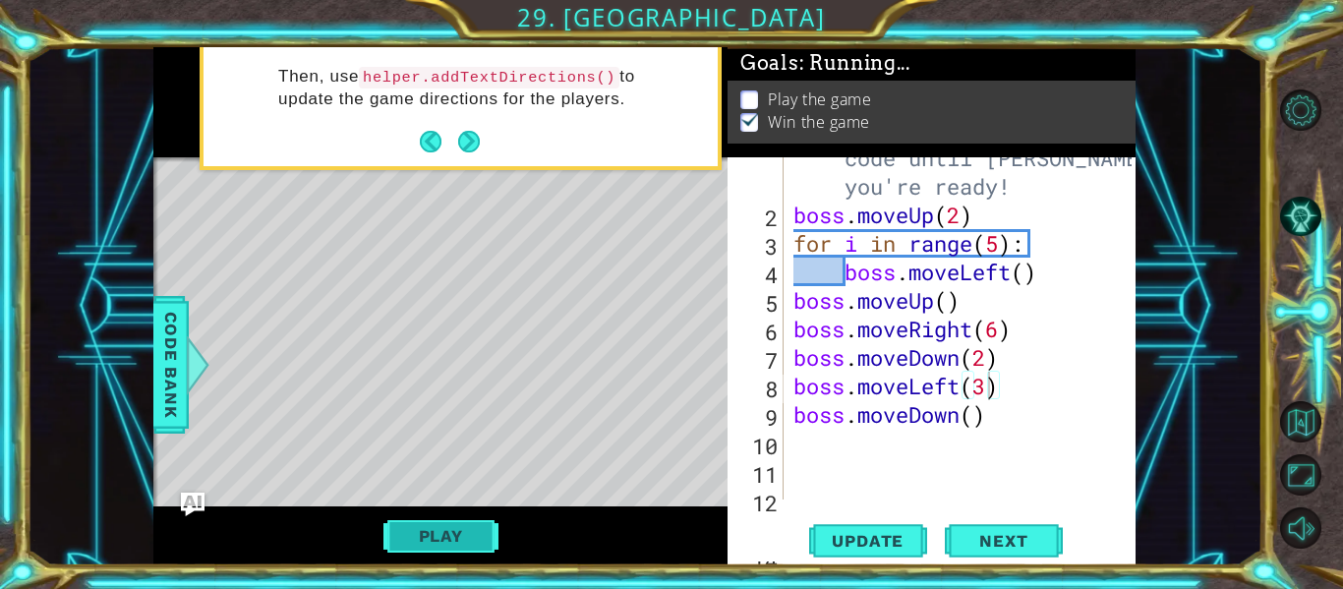
drag, startPoint x: 426, startPoint y: 515, endPoint x: 429, endPoint y: 526, distance: 11.2
click at [429, 526] on div "Play" at bounding box center [440, 535] width 574 height 59
click at [428, 529] on button "Play" at bounding box center [441, 535] width 115 height 37
click at [428, 529] on div "helper methods moveLeft(steps) moveRight(steps) moveUp(steps) moveDown(steps) b…" at bounding box center [644, 306] width 982 height 518
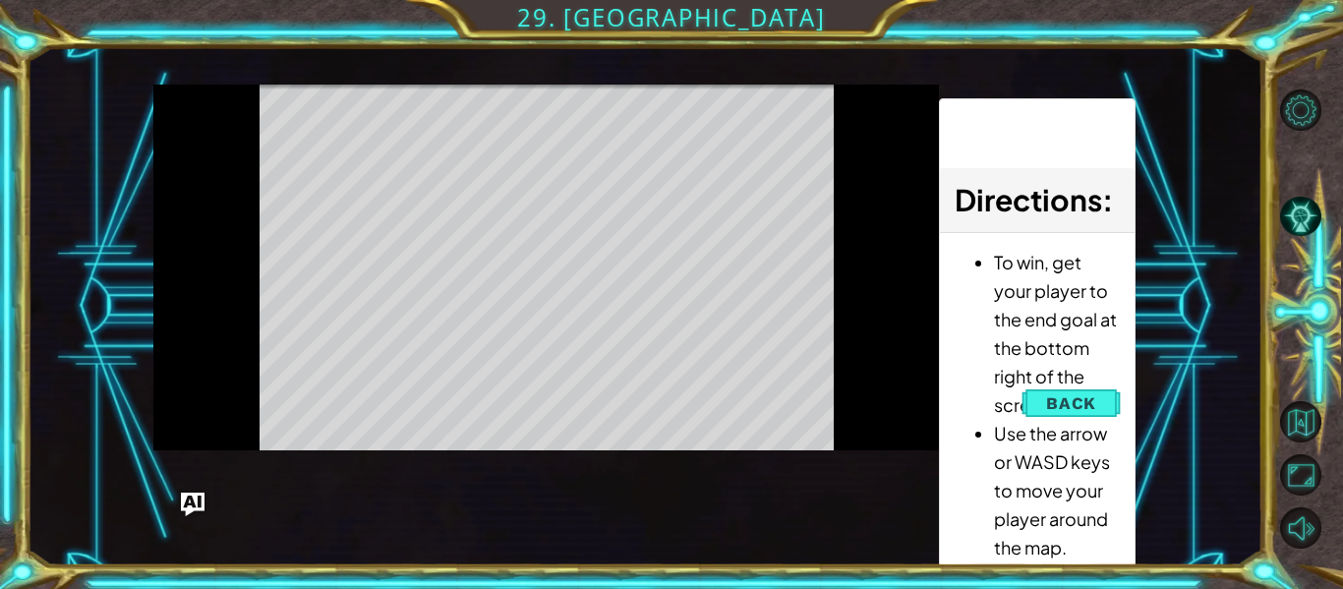
click at [428, 528] on div "Level Map" at bounding box center [607, 374] width 909 height 579
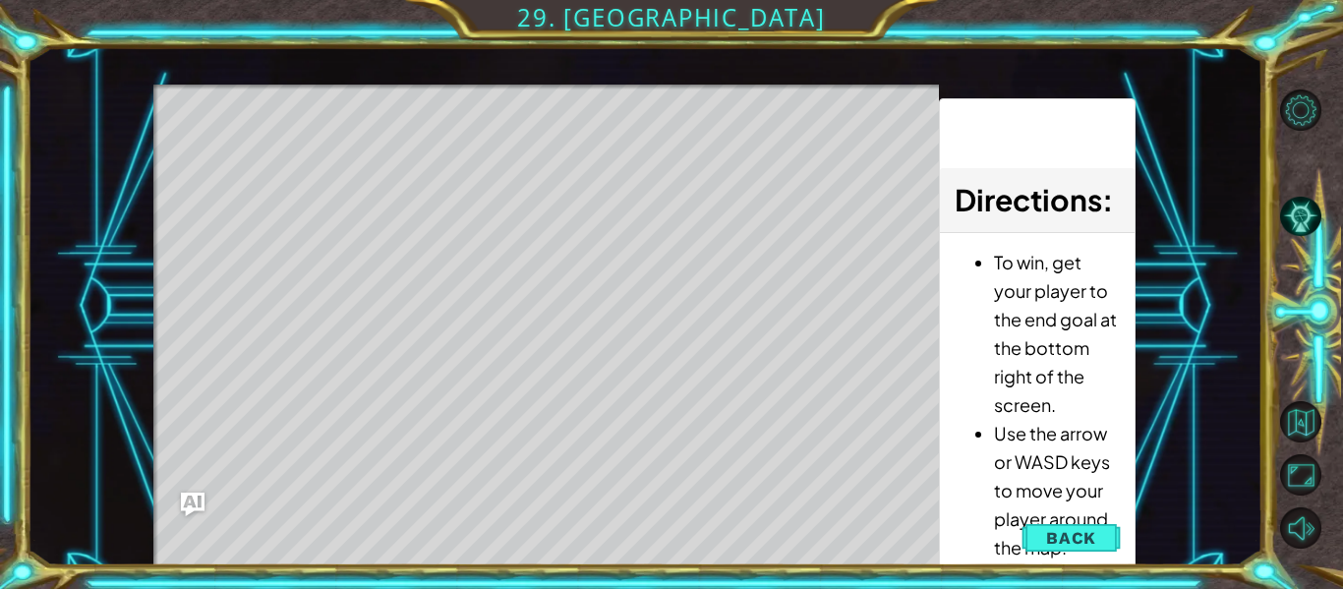
click at [428, 528] on div "Level Map" at bounding box center [607, 374] width 909 height 579
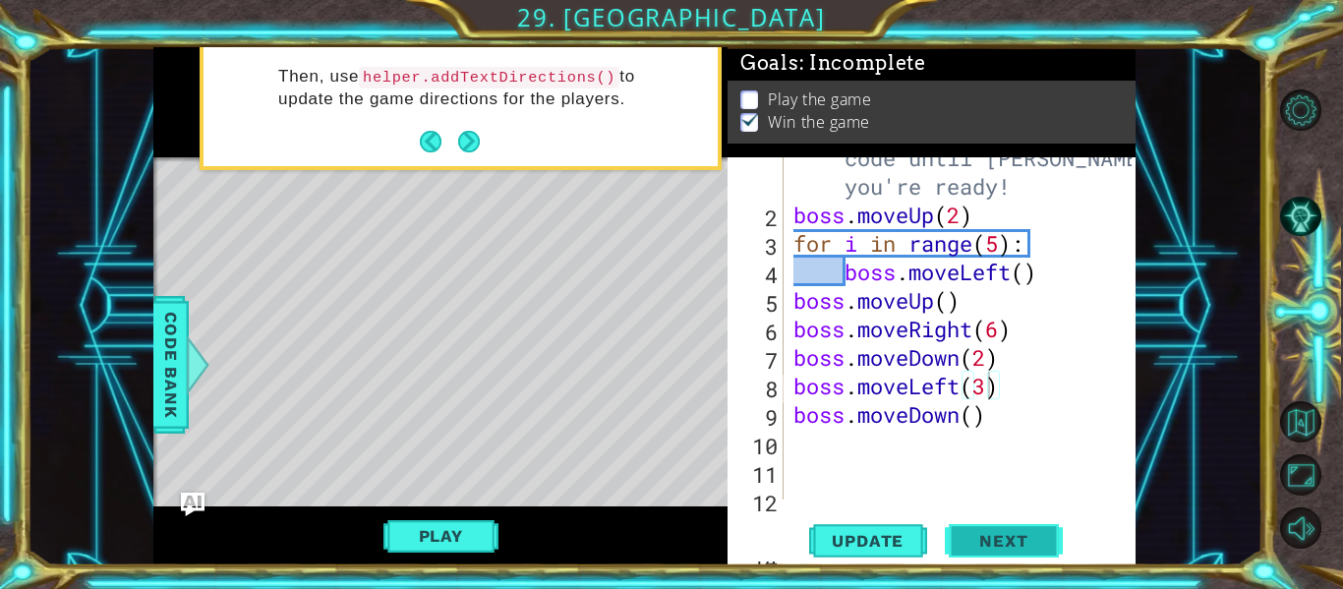
click at [957, 547] on button "Next" at bounding box center [1004, 541] width 118 height 40
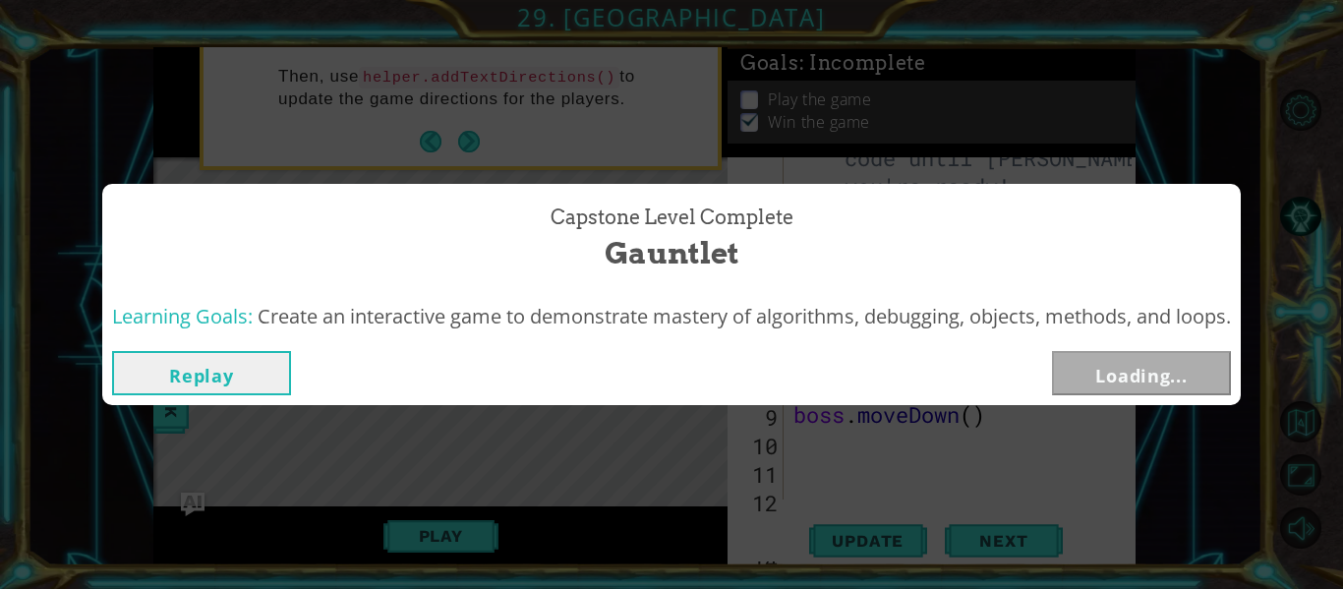
click at [957, 547] on div "Capstone Level Complete Gauntlet Learning Goals: Create an interactive game to …" at bounding box center [671, 294] width 1343 height 589
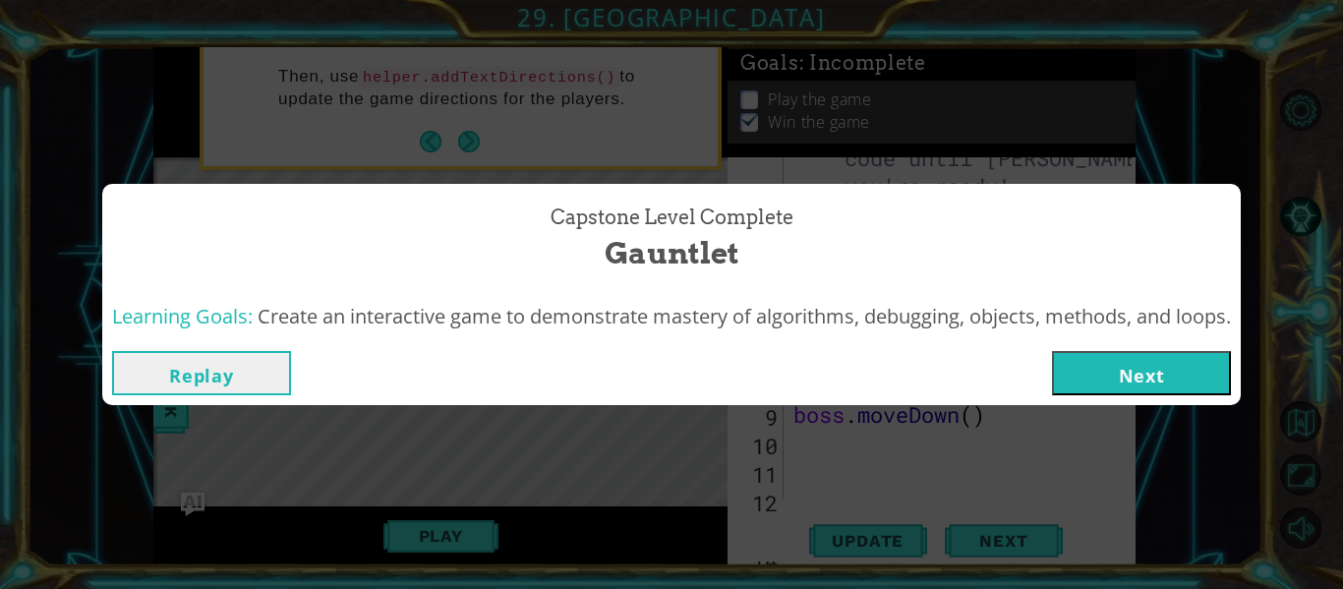
click at [1099, 381] on button "Next" at bounding box center [1141, 373] width 179 height 44
click at [1099, 381] on body "1 ההההההההההההההההההההההההההההההההההההההההההההההההההההההההההההההההההההההההההההה…" at bounding box center [671, 294] width 1343 height 589
